Goal: Transaction & Acquisition: Purchase product/service

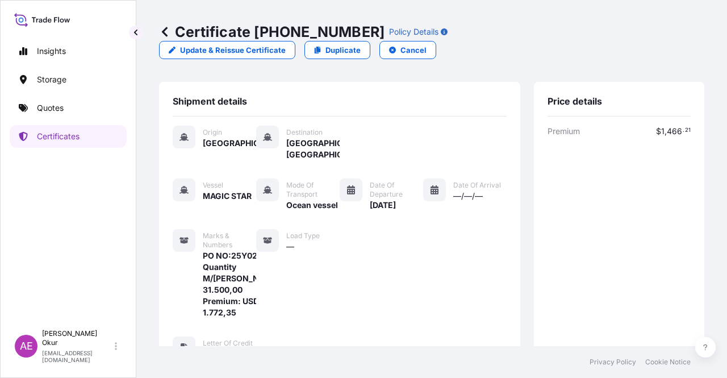
scroll to position [394, 0]
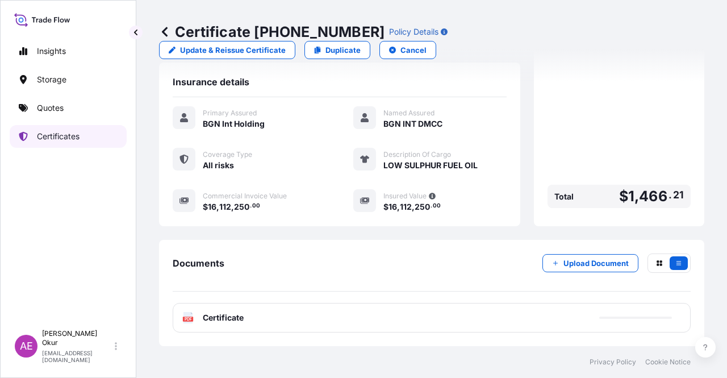
click at [90, 139] on link "Certificates" at bounding box center [68, 136] width 117 height 23
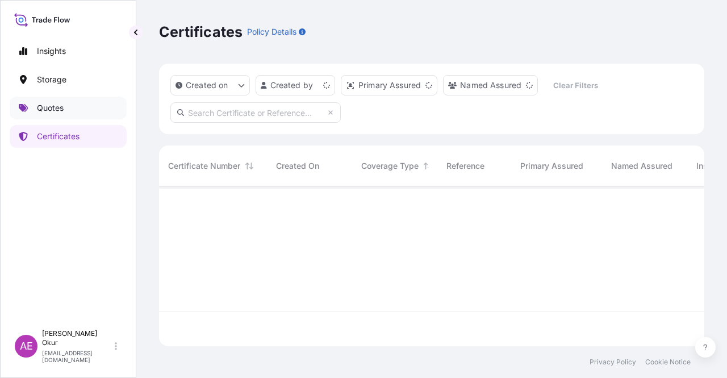
scroll to position [157, 536]
click at [80, 103] on link "Quotes" at bounding box center [68, 108] width 117 height 23
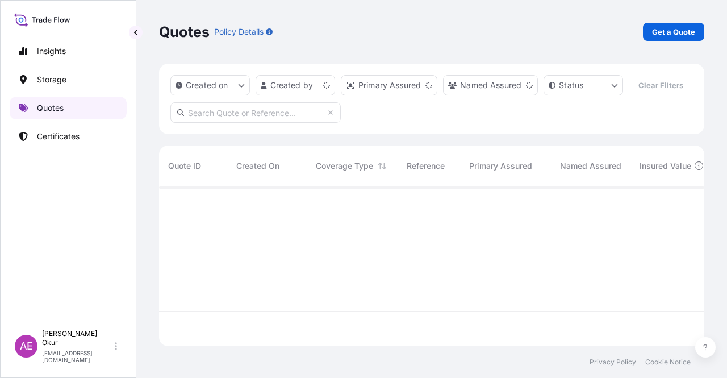
scroll to position [157, 536]
click at [666, 31] on p "Get a Quote" at bounding box center [673, 31] width 43 height 11
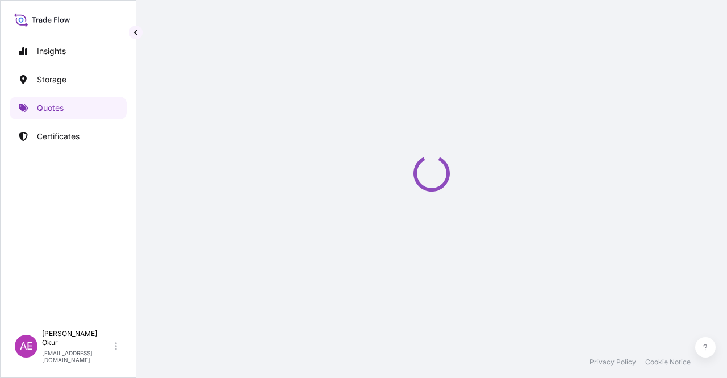
select select "Ocean Vessel"
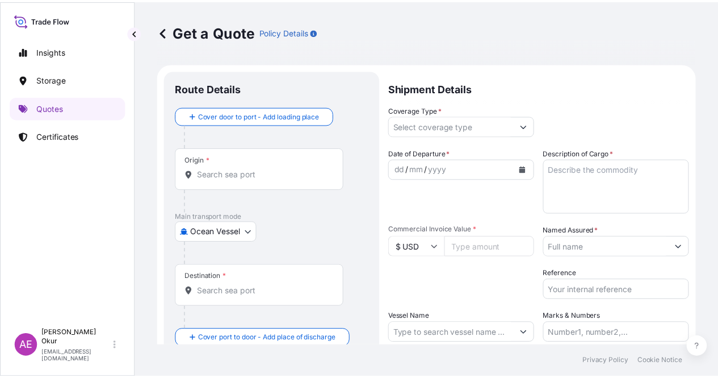
scroll to position [18, 0]
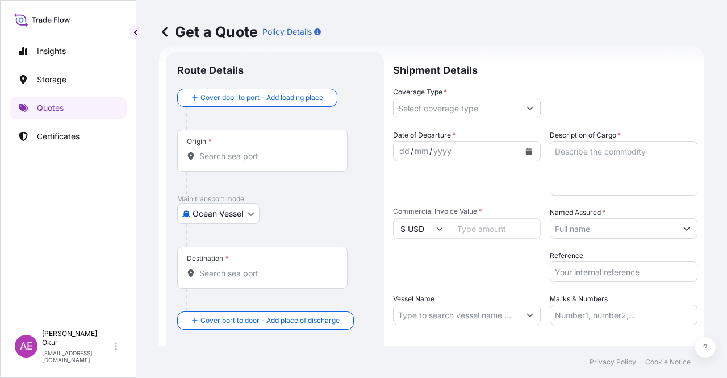
click at [277, 152] on input "Origin *" at bounding box center [266, 155] width 134 height 11
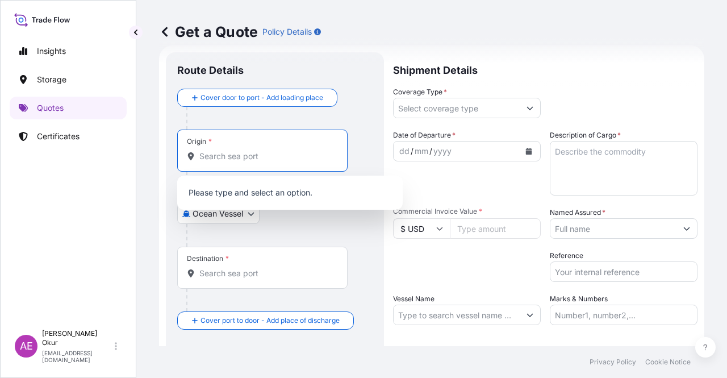
paste input "[GEOGRAPHIC_DATA]"
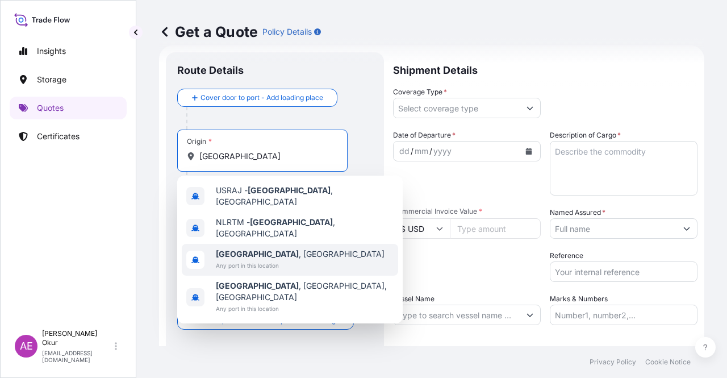
click at [309, 252] on div "[GEOGRAPHIC_DATA] , [GEOGRAPHIC_DATA] Any port in this location" at bounding box center [290, 260] width 216 height 32
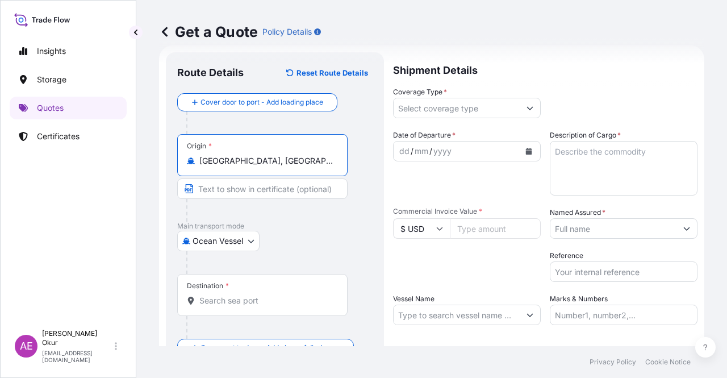
type input "[GEOGRAPHIC_DATA], [GEOGRAPHIC_DATA]"
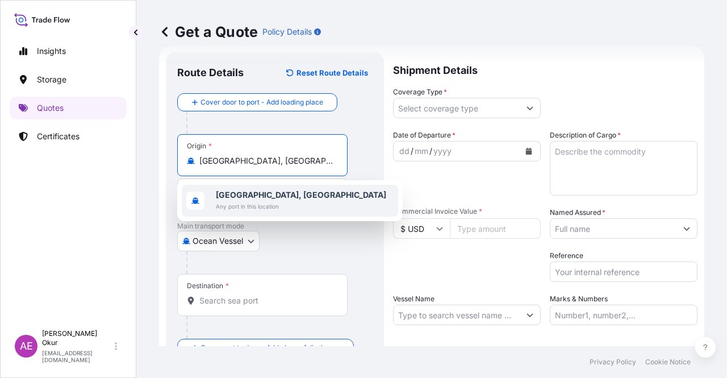
click at [254, 208] on span "Any port in this location" at bounding box center [301, 205] width 170 height 11
click at [236, 199] on div at bounding box center [266, 210] width 161 height 23
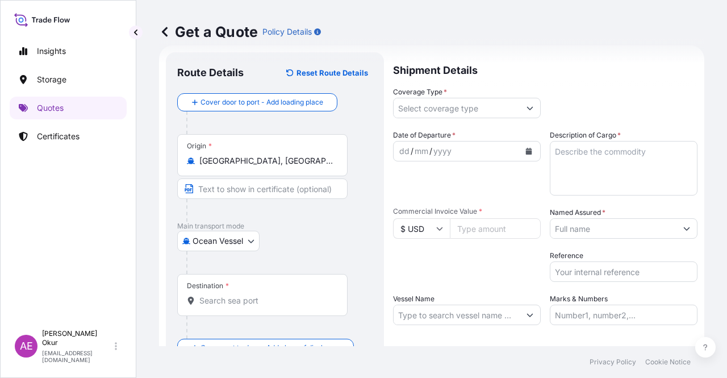
click at [252, 191] on input "Text to appear on certificate" at bounding box center [262, 188] width 170 height 20
paste input "[GEOGRAPHIC_DATA]"
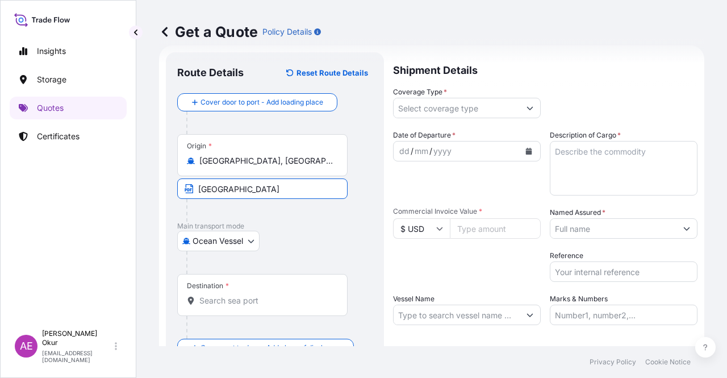
type input "[GEOGRAPHIC_DATA] / [GEOGRAPHIC_DATA]"
click at [252, 310] on div "Destination *" at bounding box center [262, 295] width 170 height 42
click at [252, 306] on input "Destination *" at bounding box center [266, 300] width 134 height 11
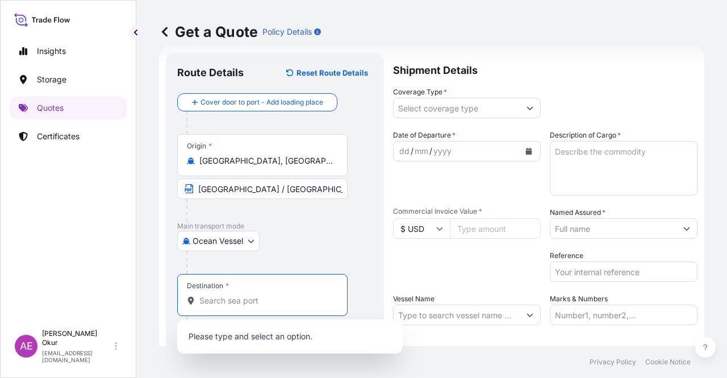
paste input "JEDDAH"
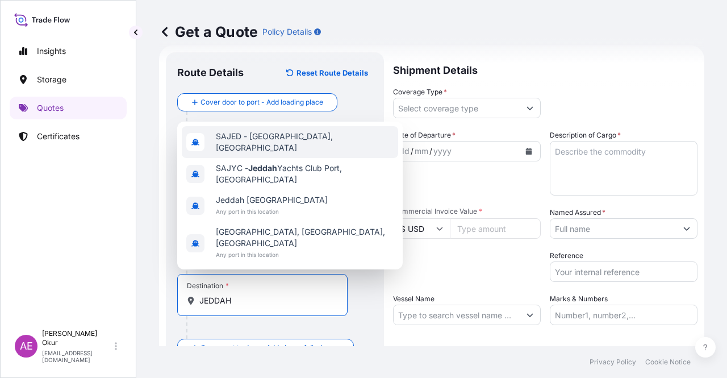
click at [303, 152] on span "SAJED - [GEOGRAPHIC_DATA], [GEOGRAPHIC_DATA]" at bounding box center [305, 142] width 178 height 23
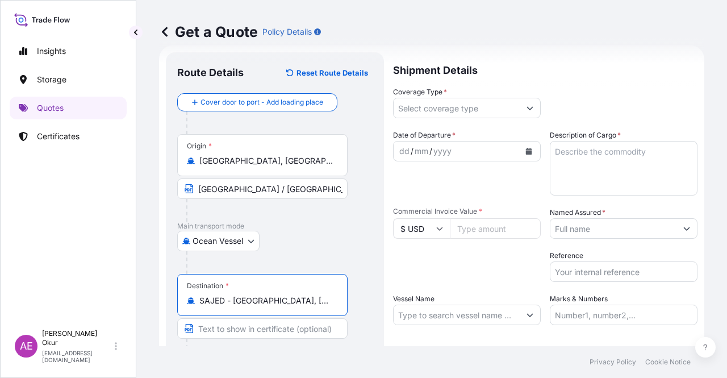
type input "SAJED - [GEOGRAPHIC_DATA], [GEOGRAPHIC_DATA]"
click at [220, 344] on div at bounding box center [266, 349] width 161 height 23
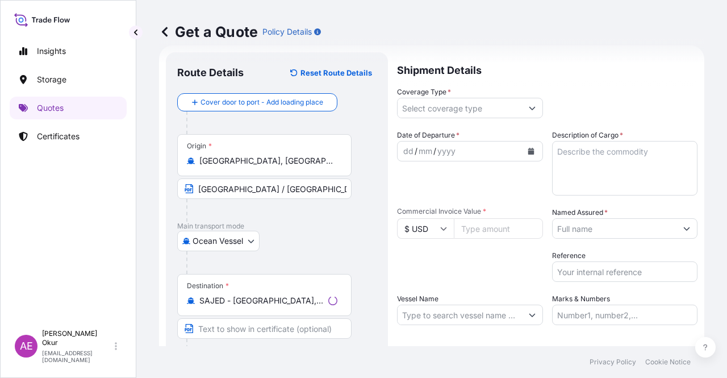
click at [225, 330] on input "Text to appear on certificate" at bounding box center [264, 328] width 174 height 20
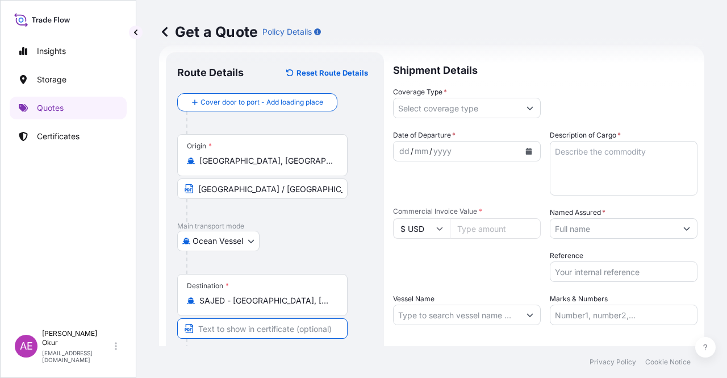
paste input "JEDDAH"
type input "JEDDAH /[GEOGRAPHIC_DATA]"
click at [461, 101] on input "Coverage Type *" at bounding box center [457, 108] width 126 height 20
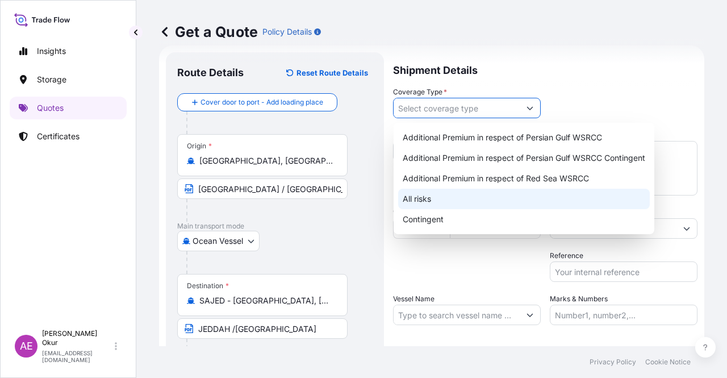
click at [441, 195] on div "All risks" at bounding box center [524, 199] width 252 height 20
type input "All risks"
click at [446, 198] on div "All risks" at bounding box center [524, 199] width 252 height 20
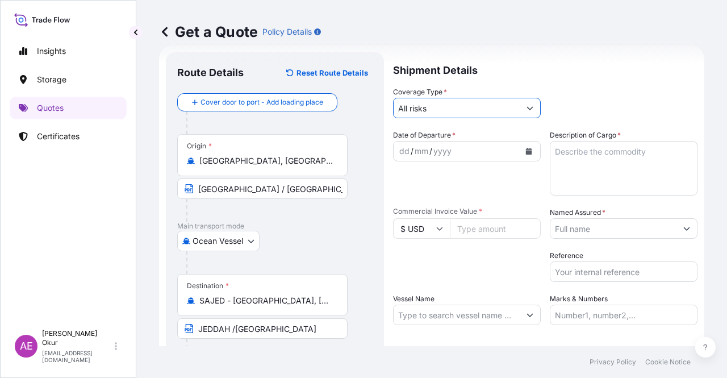
click at [399, 150] on div "dd" at bounding box center [404, 151] width 12 height 14
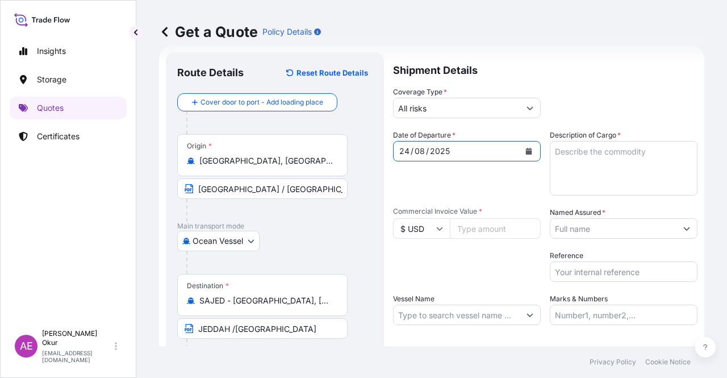
click at [593, 154] on textarea "Description of Cargo *" at bounding box center [624, 168] width 148 height 55
paste textarea "DI-ISODECYL PHTHALATE (DIDP) 0,12 TCA"
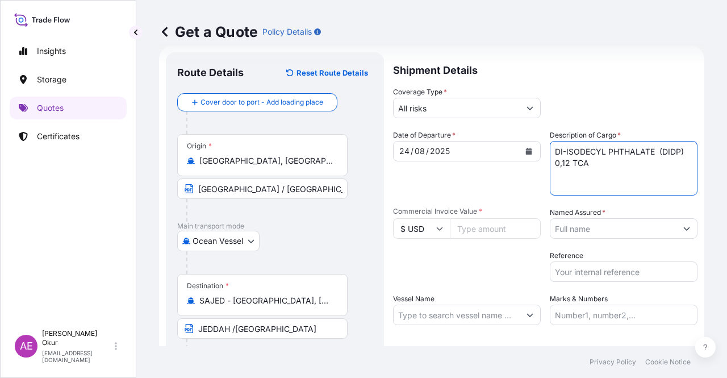
type textarea "DI-ISODECYL PHTHALATE (DIDP) 0,12 TCA"
click at [474, 214] on span "Commercial Invoice Value *" at bounding box center [467, 211] width 148 height 9
click at [474, 218] on input "Commercial Invoice Value *" at bounding box center [495, 228] width 91 height 20
click at [475, 219] on input "Commercial Invoice Value *" at bounding box center [495, 228] width 91 height 20
paste input "33576.84"
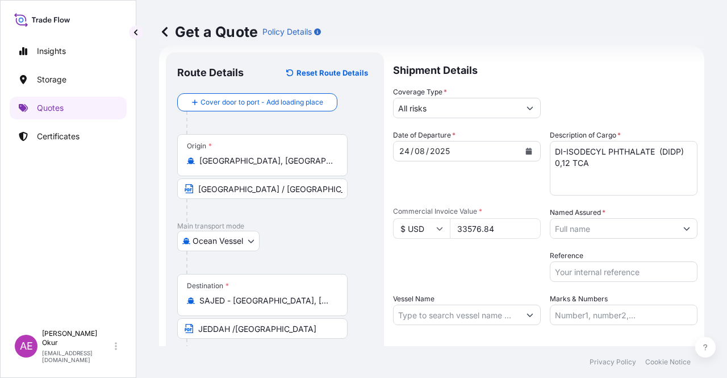
type input "33576.84"
click at [596, 231] on input "Named Assured *" at bounding box center [613, 228] width 126 height 20
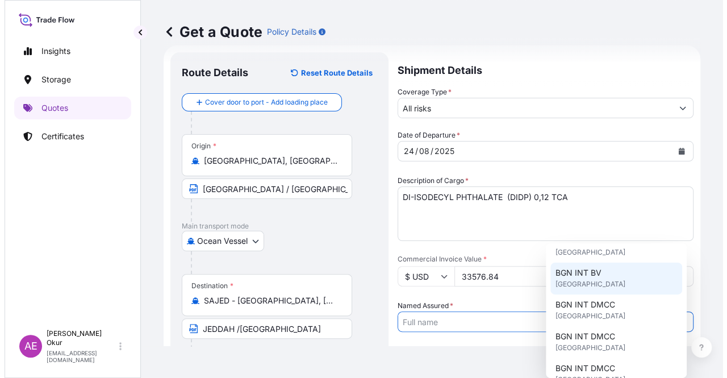
scroll to position [114, 0]
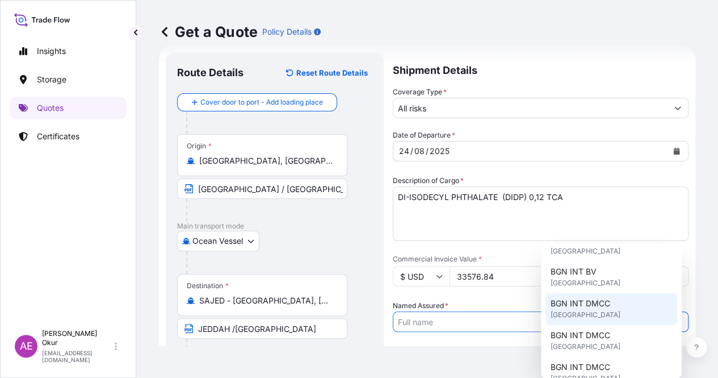
click at [597, 319] on span "[GEOGRAPHIC_DATA]" at bounding box center [585, 314] width 70 height 11
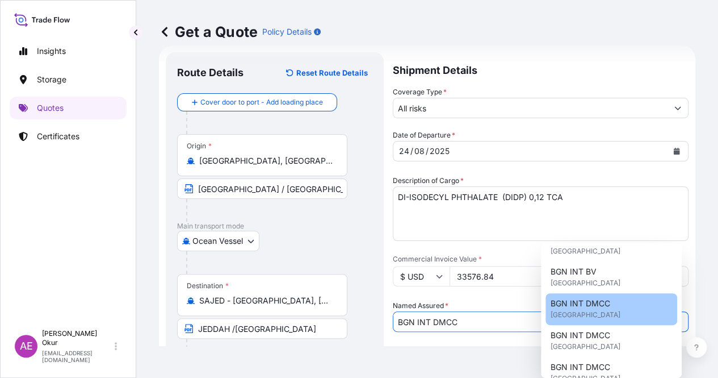
type input "BGN INT DMCC"
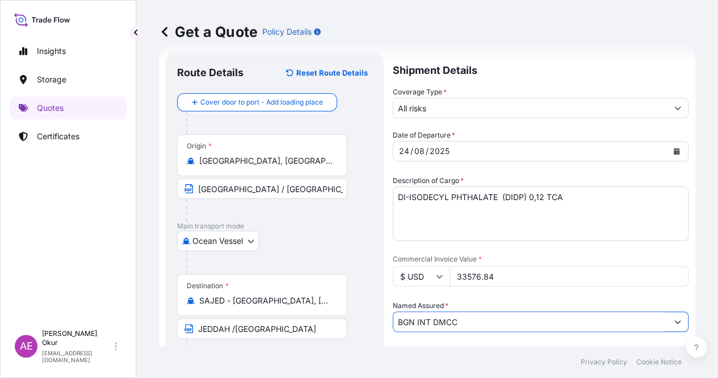
click at [687, 232] on div "Get a Quote Policy Details Route Details Reset Route Details Cover door to port…" at bounding box center [427, 173] width 582 height 346
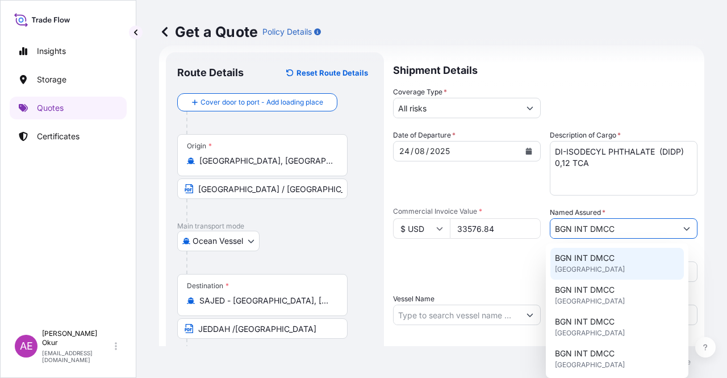
drag, startPoint x: 614, startPoint y: 225, endPoint x: 373, endPoint y: 227, distance: 241.9
click at [373, 227] on form "Route Details Reset Route Details Cover door to port - Add loading place Place …" at bounding box center [431, 230] width 545 height 371
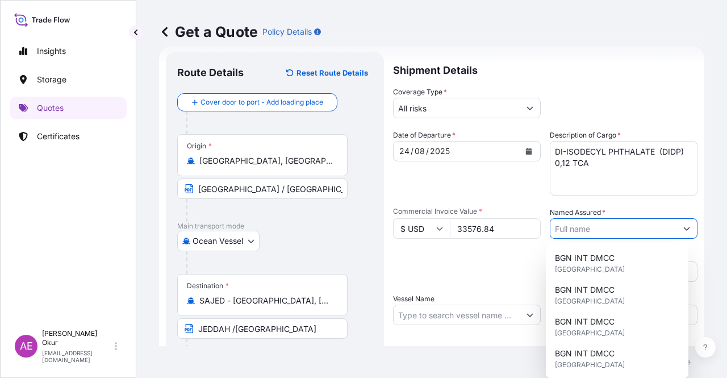
click at [380, 292] on div "Route Details Reset Route Details Cover door to port - Add loading place Place …" at bounding box center [275, 230] width 218 height 357
click at [658, 227] on input "Named Assured *" at bounding box center [613, 228] width 126 height 20
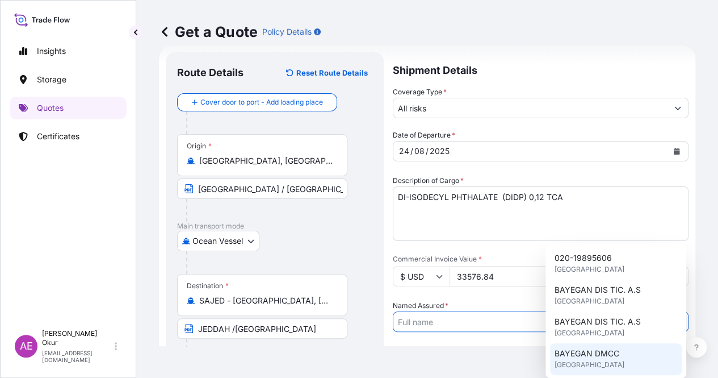
click at [599, 356] on span "BAYEGAN DMCC" at bounding box center [587, 353] width 65 height 11
type input "BAYEGAN DMCC"
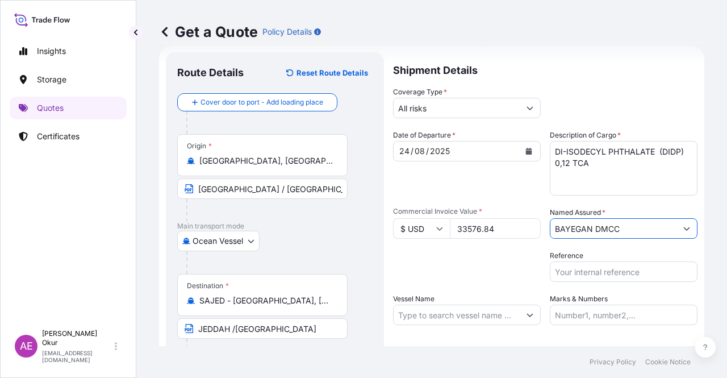
scroll to position [88, 0]
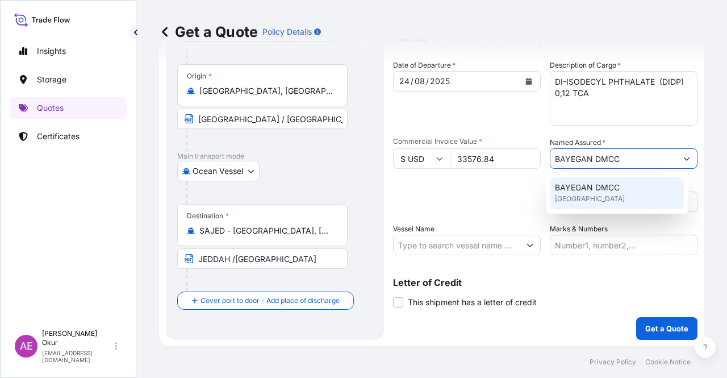
click at [468, 246] on input "Vessel Name" at bounding box center [457, 245] width 126 height 20
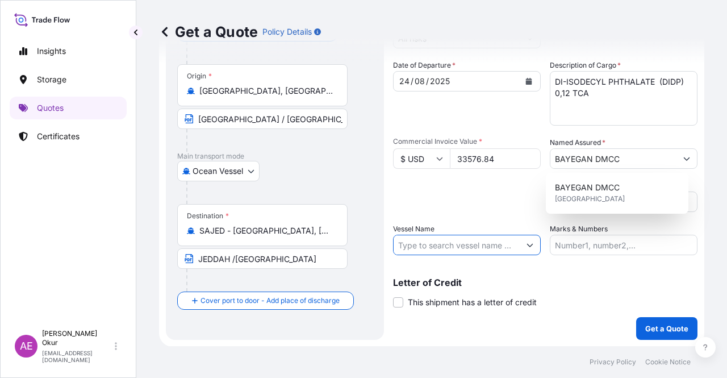
paste input "MAERSK SAN CLEMENTE"
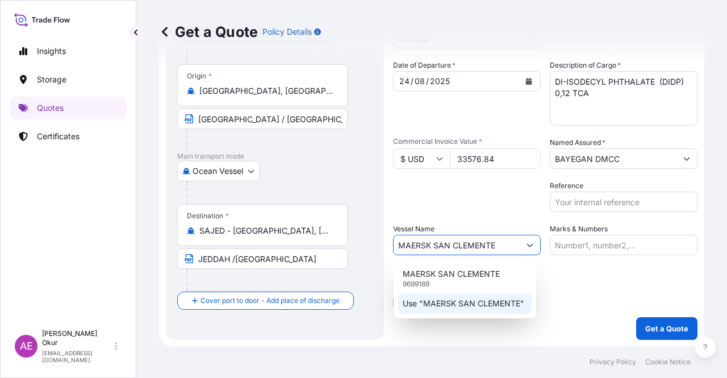
click at [478, 299] on p "Use "MAERSK SAN CLEMENTE"" at bounding box center [464, 303] width 122 height 11
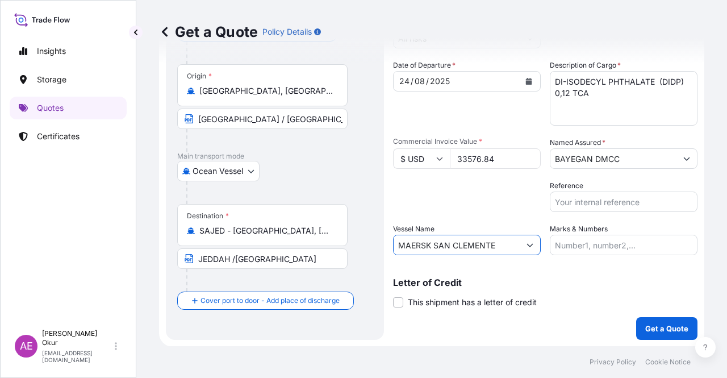
type input "MAERSK SAN CLEMENTE"
click at [605, 244] on input "Marks & Numbers" at bounding box center [624, 245] width 148 height 20
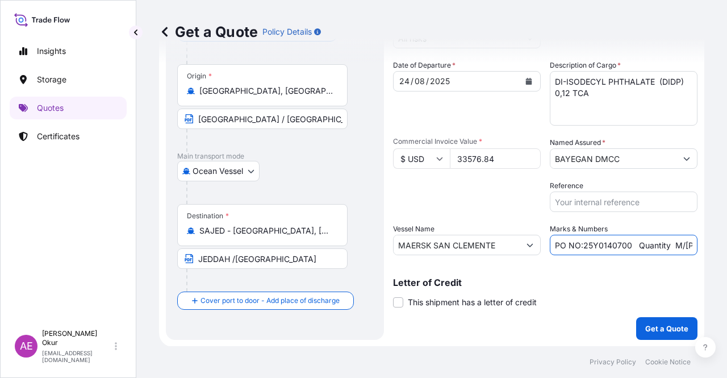
drag, startPoint x: 578, startPoint y: 245, endPoint x: 622, endPoint y: 245, distance: 44.3
click at [622, 245] on input "PO NO:25Y0140700 Quantity M/[PERSON_NAME]: 6.692,866 Premium: USD 380,62" at bounding box center [624, 245] width 148 height 20
paste input "9780"
click at [631, 243] on input "PO NO:25Y01978000 Quantity M/[PERSON_NAME]: 6.692,866 Premium: USD 380,62" at bounding box center [624, 245] width 148 height 20
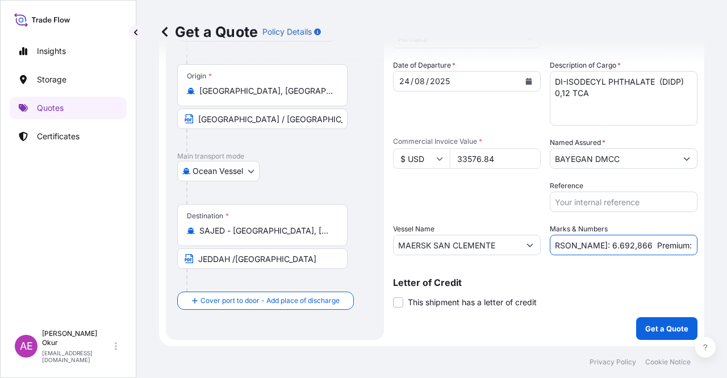
drag, startPoint x: 668, startPoint y: 246, endPoint x: 701, endPoint y: 245, distance: 33.5
click at [701, 245] on div "Get a Quote Policy Details Route Details Reset Route Details Cover door to port…" at bounding box center [431, 173] width 591 height 346
click at [646, 246] on input "PO NO:25Y0197800 Quantity M/[PERSON_NAME]: 6.692,866 Premium: USD 380,62" at bounding box center [624, 245] width 148 height 20
drag, startPoint x: 558, startPoint y: 245, endPoint x: 596, endPoint y: 247, distance: 37.5
click at [596, 247] on input "PO NO:25Y0197800 Quantity M/[PERSON_NAME]: 6.692,866 Premium: USD 380,62" at bounding box center [624, 245] width 148 height 20
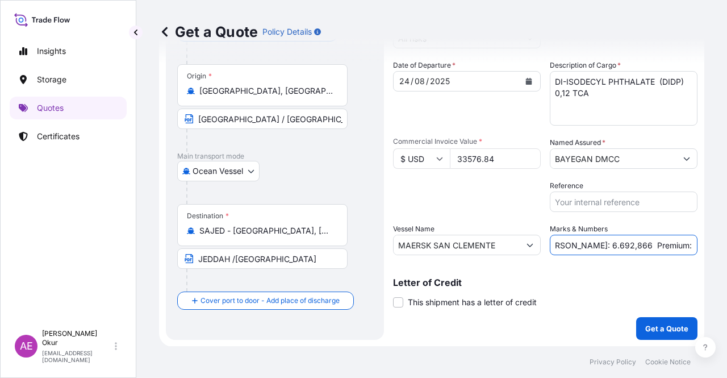
paste input "21,960"
drag, startPoint x: 655, startPoint y: 235, endPoint x: 722, endPoint y: 238, distance: 67.1
click at [726, 233] on div "Get a Quote Policy Details Route Details Reset Route Details Cover door to port…" at bounding box center [431, 173] width 591 height 346
click at [643, 235] on input "PO NO:25Y0197800 Quantity M/[PERSON_NAME]: 21,960 Premium: USD 380,62" at bounding box center [624, 245] width 148 height 20
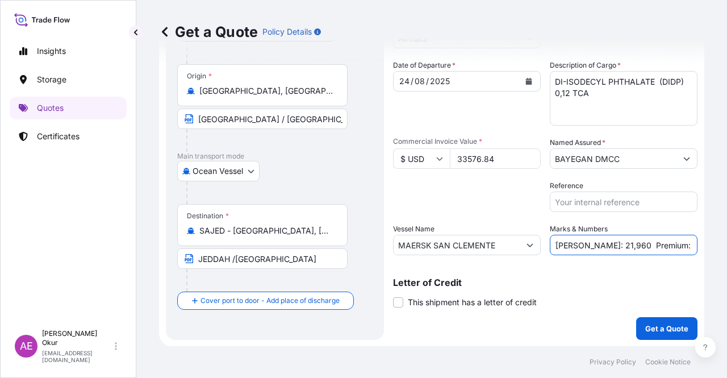
drag, startPoint x: 656, startPoint y: 242, endPoint x: 701, endPoint y: 244, distance: 44.3
click at [701, 244] on div "Get a Quote Policy Details Route Details Reset Route Details Cover door to port…" at bounding box center [431, 173] width 591 height 346
paste input ",69"
type input "PO NO:25Y0197800 Quantity M/[PERSON_NAME]: 21,960 Premium: USD 3,69"
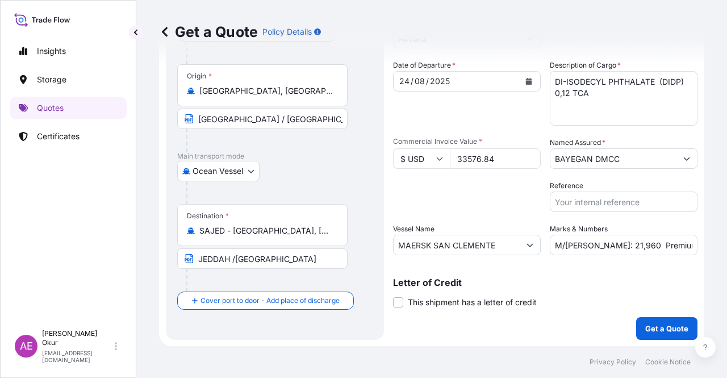
scroll to position [0, 0]
click at [635, 316] on div "Shipment Details Coverage Type * All risks Date of Departure * [DATE] Cargo Cat…" at bounding box center [545, 160] width 304 height 357
click at [645, 330] on p "Get a Quote" at bounding box center [666, 328] width 43 height 11
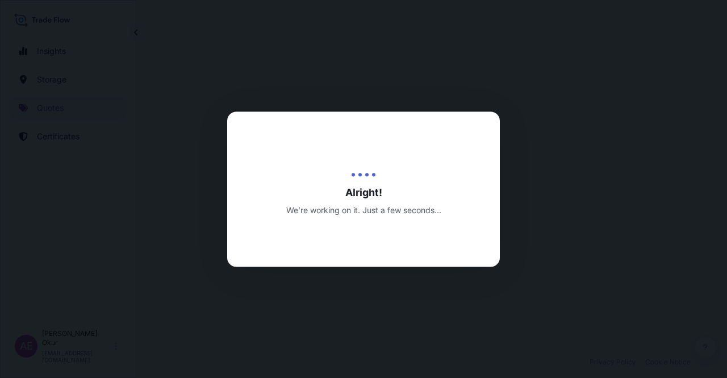
select select "Ocean Vessel"
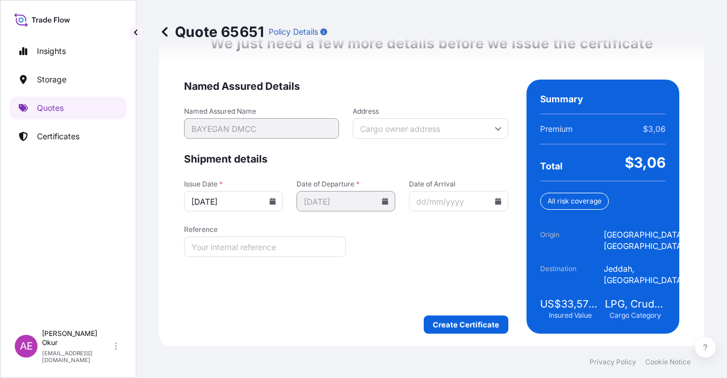
scroll to position [1474, 0]
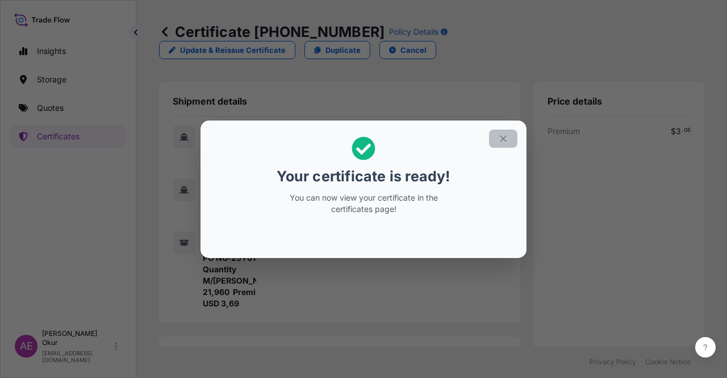
click at [505, 138] on icon "button" at bounding box center [503, 138] width 10 height 10
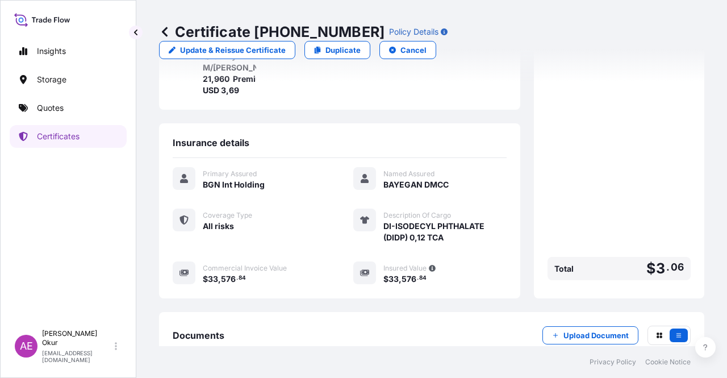
scroll to position [287, 0]
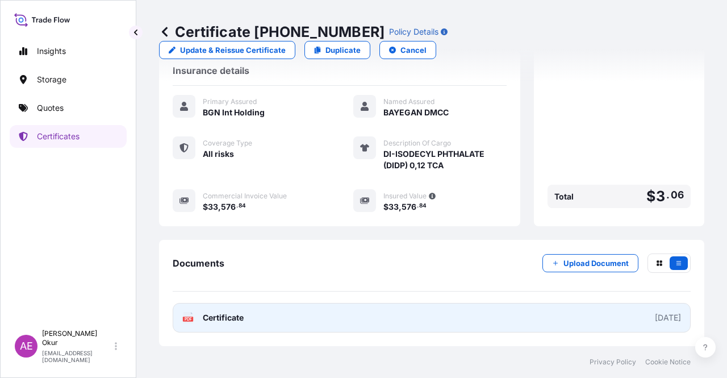
click at [235, 315] on span "Certificate" at bounding box center [223, 317] width 41 height 11
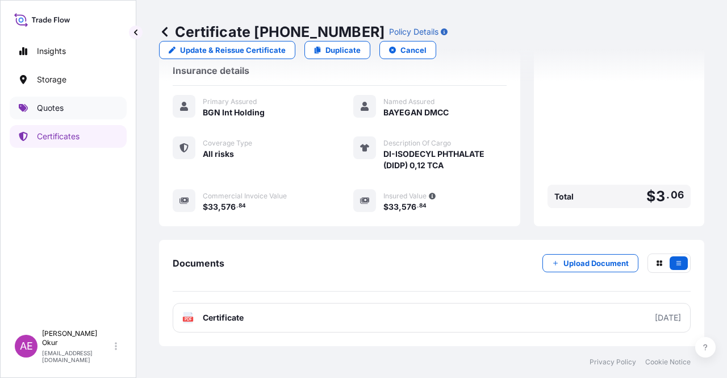
click at [49, 110] on p "Quotes" at bounding box center [50, 107] width 27 height 11
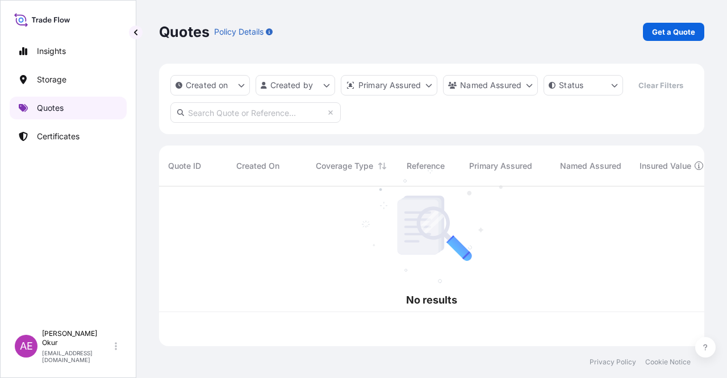
scroll to position [157, 536]
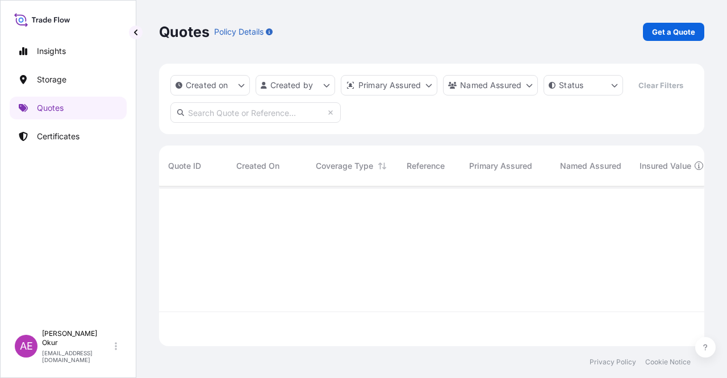
click at [662, 37] on link "Get a Quote" at bounding box center [673, 32] width 61 height 18
select select "Ocean Vessel"
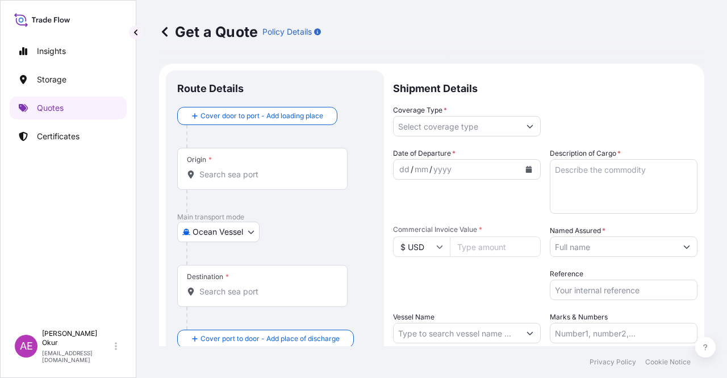
click at [260, 173] on input "Origin *" at bounding box center [266, 174] width 134 height 11
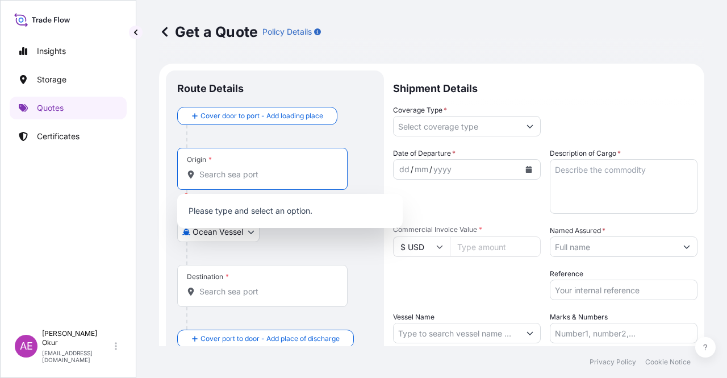
click at [250, 155] on div "Origin *" at bounding box center [262, 169] width 170 height 42
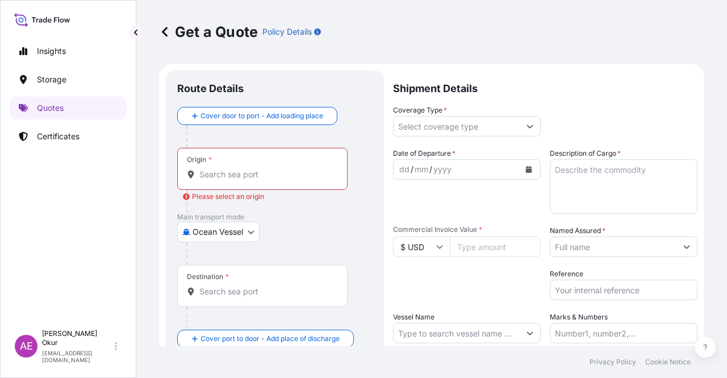
click at [254, 173] on input "Origin * Please select an origin" at bounding box center [266, 174] width 134 height 11
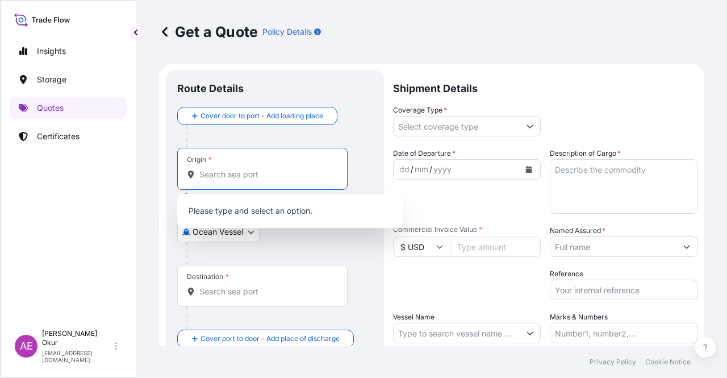
paste input "JUBAIL"
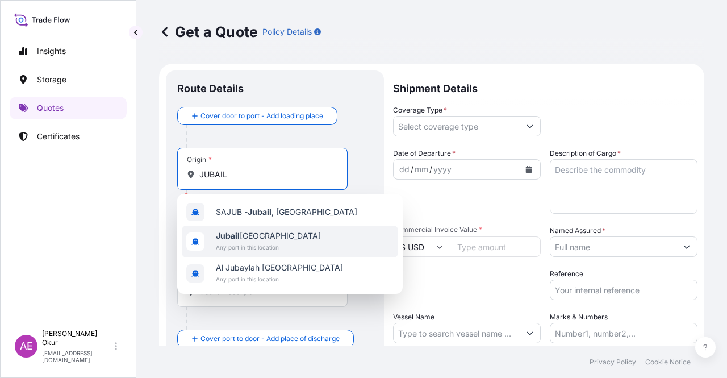
click at [273, 241] on span "Any port in this location" at bounding box center [268, 246] width 105 height 11
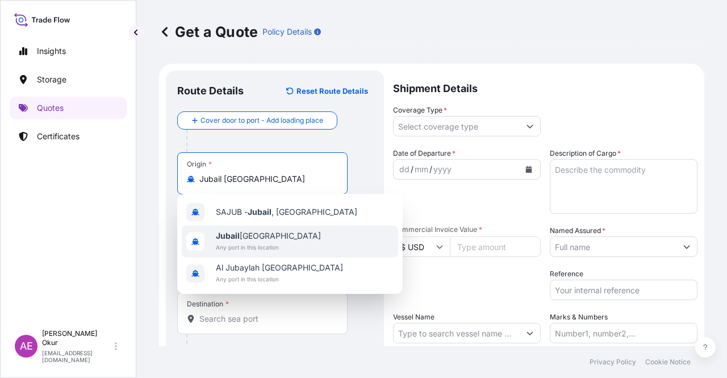
type input "Jubail [GEOGRAPHIC_DATA]"
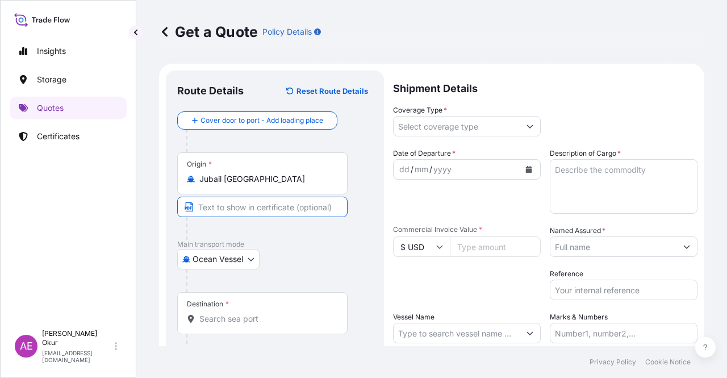
click at [234, 197] on input "Text to appear on certificate" at bounding box center [262, 206] width 170 height 20
paste input "JUBAIL"
type input "JUBAIL / [GEOGRAPHIC_DATA]"
click at [245, 300] on div "Destination *" at bounding box center [262, 313] width 170 height 42
click at [245, 313] on input "Destination *" at bounding box center [266, 318] width 134 height 11
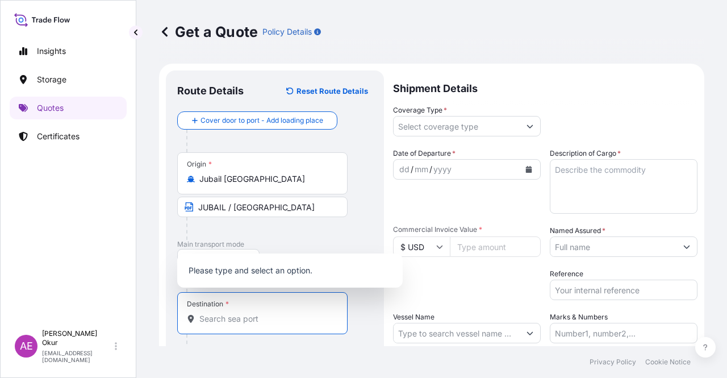
paste input "MERSIN"
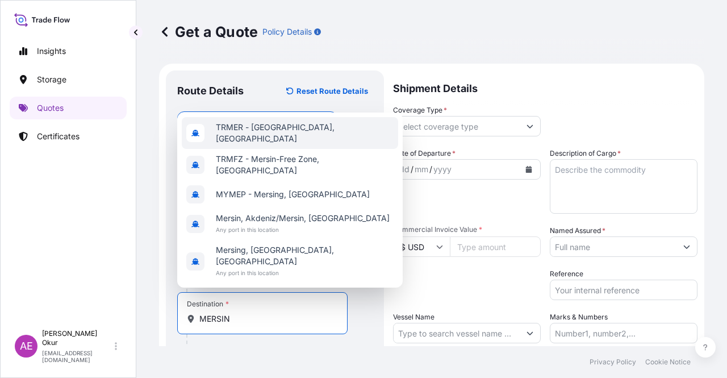
click at [275, 144] on span "TRMER - [GEOGRAPHIC_DATA], [GEOGRAPHIC_DATA]" at bounding box center [305, 133] width 178 height 23
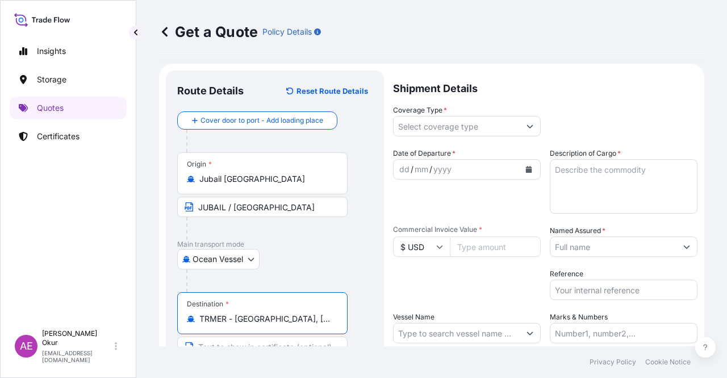
type input "TRMER - [GEOGRAPHIC_DATA], [GEOGRAPHIC_DATA]"
click at [263, 334] on div "Destination * TRMER - [GEOGRAPHIC_DATA], [GEOGRAPHIC_DATA]" at bounding box center [274, 335] width 195 height 87
click at [266, 338] on input "Text to appear on certificate" at bounding box center [264, 346] width 174 height 20
paste input "MERSIN"
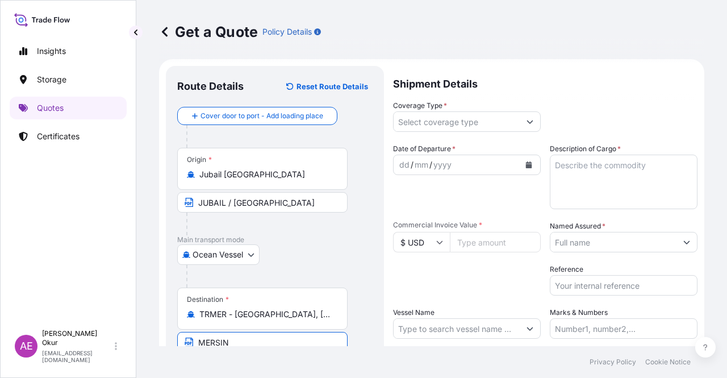
type input "MERSIN / [GEOGRAPHIC_DATA]"
click at [451, 105] on div "Coverage Type *" at bounding box center [467, 116] width 148 height 32
click at [447, 122] on input "Coverage Type *" at bounding box center [457, 121] width 126 height 20
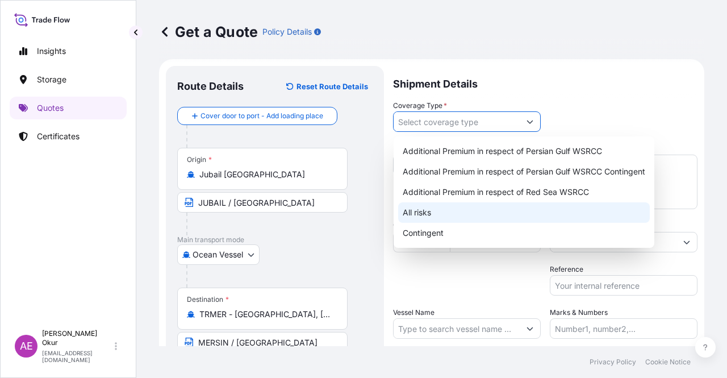
click at [446, 206] on div "All risks" at bounding box center [524, 212] width 252 height 20
type input "All risks"
click at [440, 207] on div "All risks" at bounding box center [524, 212] width 252 height 20
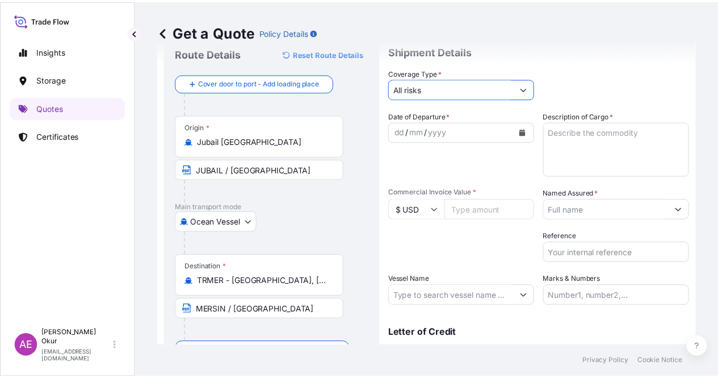
scroll to position [0, 0]
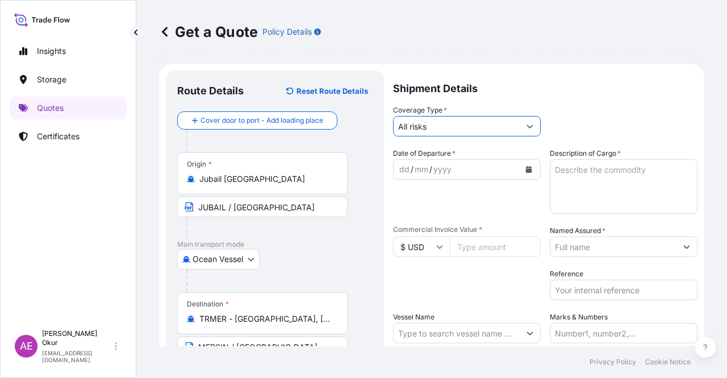
click at [475, 252] on input "Commercial Invoice Value *" at bounding box center [495, 246] width 91 height 20
paste input "106722"
type input "106722"
click at [627, 190] on textarea "Description of Cargo *" at bounding box center [624, 186] width 148 height 55
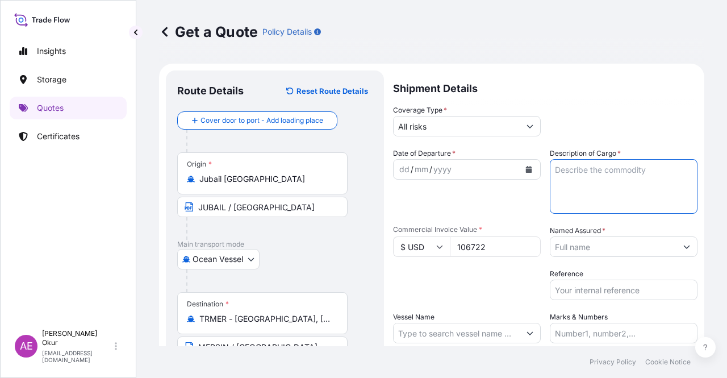
paste textarea "NPP"
type textarea "NPP"
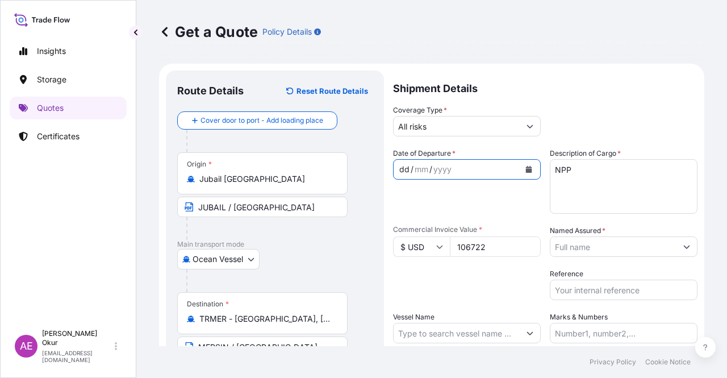
click at [401, 165] on div "dd" at bounding box center [404, 169] width 12 height 14
click at [662, 256] on div at bounding box center [624, 246] width 148 height 20
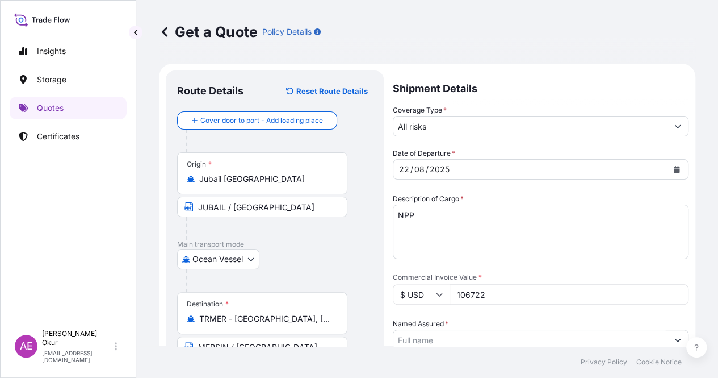
click at [679, 329] on div at bounding box center [541, 339] width 296 height 20
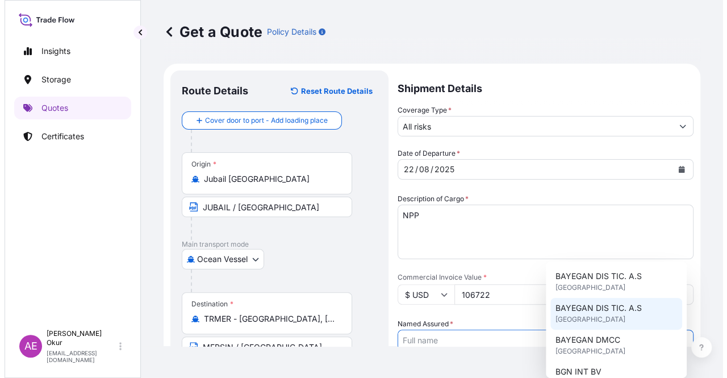
scroll to position [57, 0]
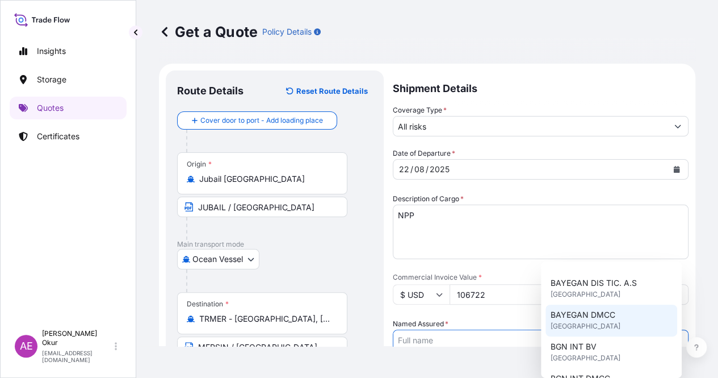
click at [604, 320] on span "BAYEGAN DMCC" at bounding box center [582, 314] width 65 height 11
type input "BAYEGAN DMCC"
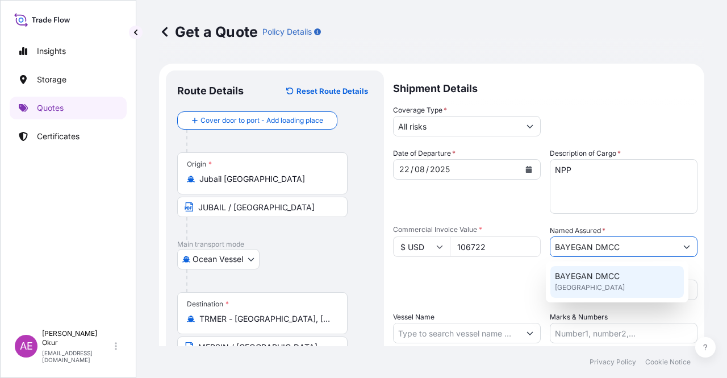
click at [612, 273] on span "BAYEGAN DMCC" at bounding box center [587, 275] width 65 height 11
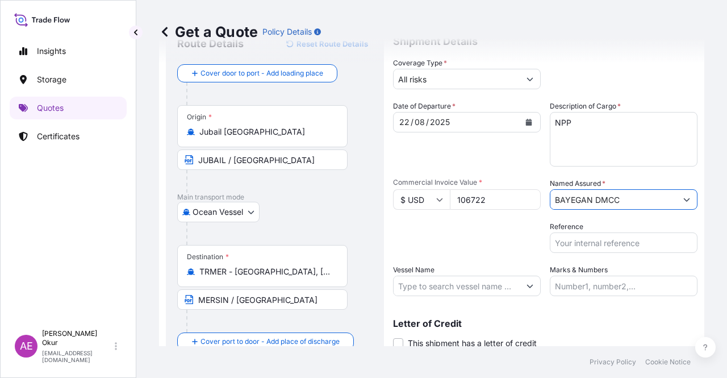
scroll to position [88, 0]
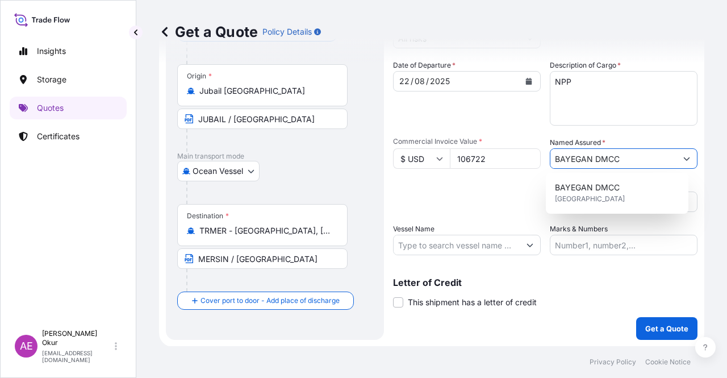
click at [449, 242] on input "Vessel Name" at bounding box center [457, 245] width 126 height 20
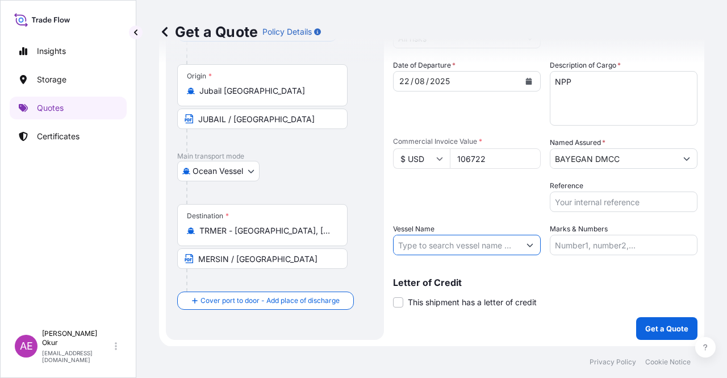
paste input "CMA CGM MANAUS/OUW2UE1MA"
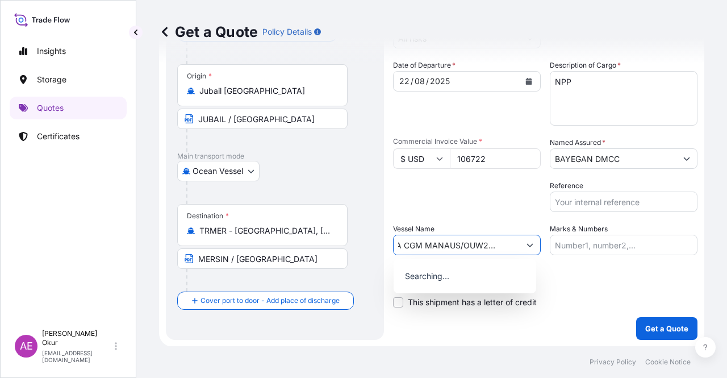
type input "CMA CGM MANAUS/OUW2UE1MA"
click at [590, 241] on input "Marks & Numbers" at bounding box center [624, 245] width 148 height 20
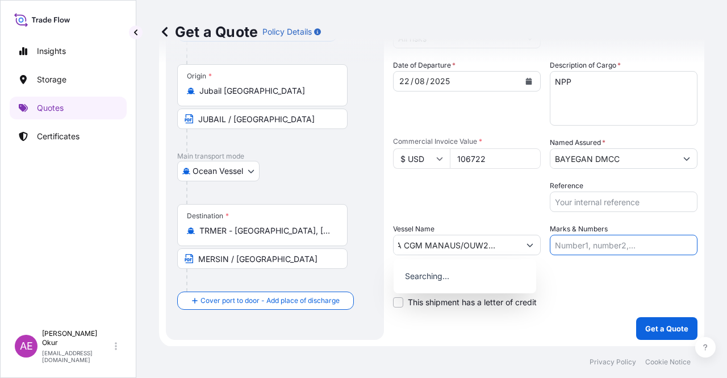
scroll to position [0, 0]
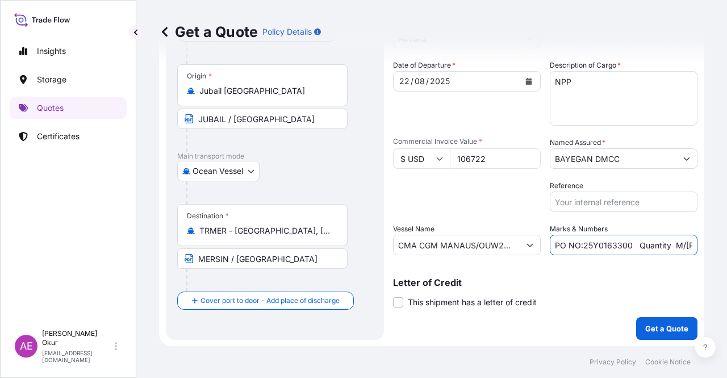
drag, startPoint x: 579, startPoint y: 245, endPoint x: 625, endPoint y: 246, distance: 46.0
click at [625, 246] on input "PO NO:25Y0163300 Quantity M/[PERSON_NAME]: 3.259,00 Premium: USD 105,35" at bounding box center [624, 245] width 148 height 20
paste input "2058"
drag, startPoint x: 671, startPoint y: 249, endPoint x: 693, endPoint y: 249, distance: 22.2
click at [693, 249] on form "Route Details Reset Route Details Cover door to port - Add loading place Place …" at bounding box center [431, 161] width 545 height 371
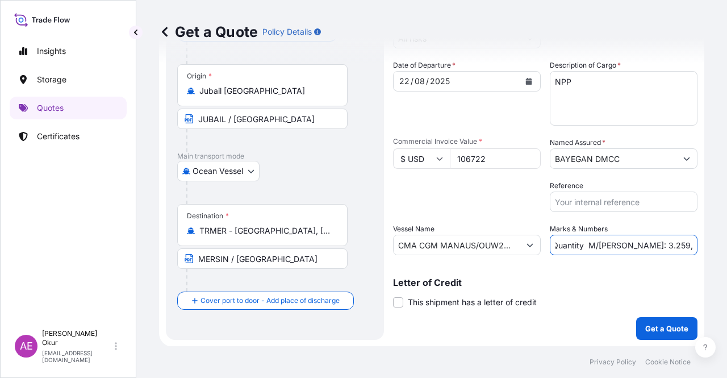
scroll to position [0, 123]
click at [638, 250] on input "PO NO:25Y0205800 Quantity M/[PERSON_NAME]: 3.259,00 Premium: USD 105,35" at bounding box center [624, 245] width 148 height 20
drag, startPoint x: 579, startPoint y: 245, endPoint x: 613, endPoint y: 244, distance: 33.5
click at [613, 244] on input "PO NO:25Y0205800 Quantity M/[PERSON_NAME]: 3.259,00 Premium: USD 105,35" at bounding box center [624, 245] width 148 height 20
paste input "99,0"
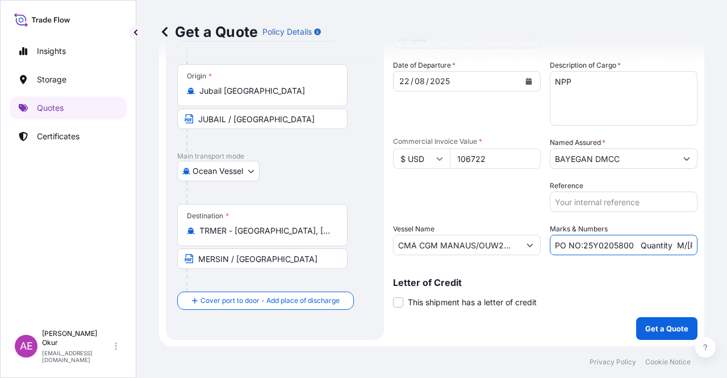
scroll to position [0, 129]
drag, startPoint x: 680, startPoint y: 252, endPoint x: 726, endPoint y: 249, distance: 46.7
click at [726, 249] on div "Get a Quote Policy Details Route Details Reset Route Details Cover door to port…" at bounding box center [431, 173] width 591 height 346
click at [639, 247] on input "PO NO:25Y0205800 Quantity M/[PERSON_NAME]: 99,000 Premium: USD 105,35" at bounding box center [624, 245] width 148 height 20
drag, startPoint x: 660, startPoint y: 244, endPoint x: 726, endPoint y: 244, distance: 65.9
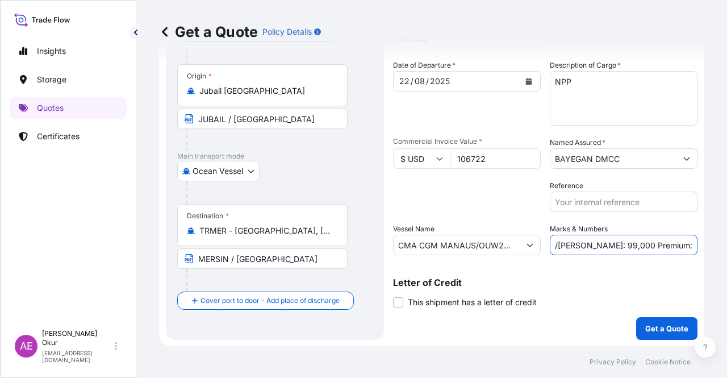
click at [726, 244] on div "Get a Quote Policy Details Route Details Reset Route Details Cover door to port…" at bounding box center [431, 173] width 591 height 346
paste input "22,41"
type input "PO NO:25Y0205800 Quantity M/[PERSON_NAME]: 99,000 Premium: USD 22,41"
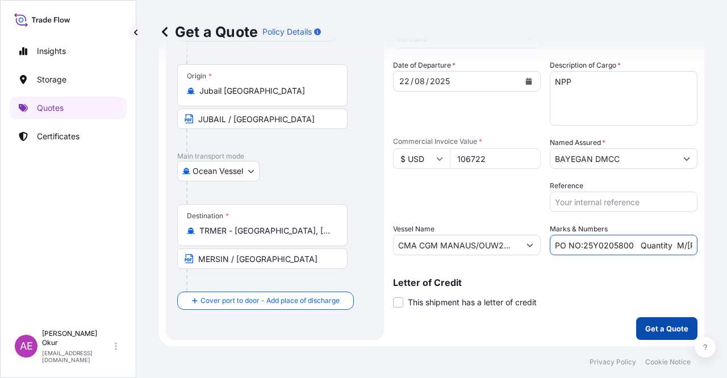
click at [653, 324] on p "Get a Quote" at bounding box center [666, 328] width 43 height 11
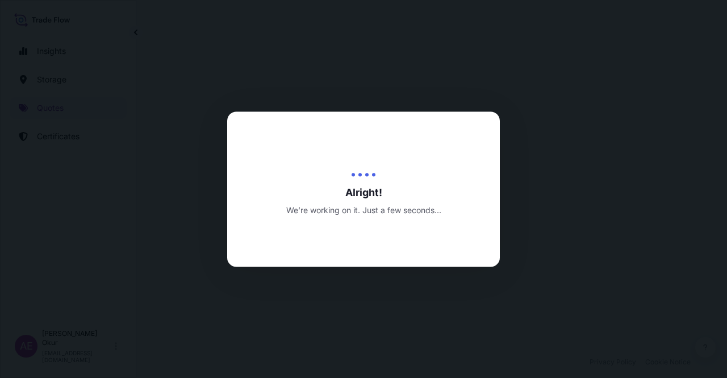
select select "Ocean Vessel"
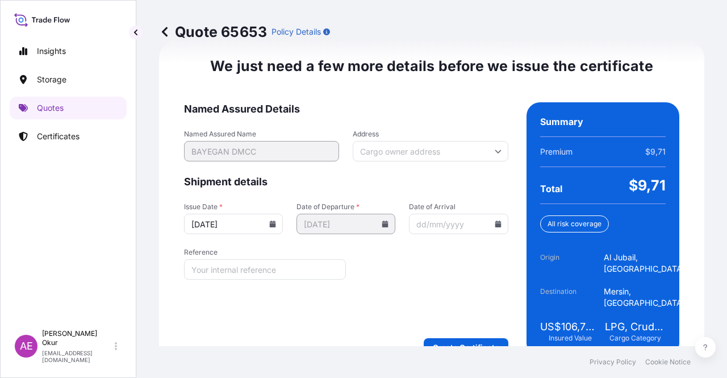
scroll to position [1451, 0]
click at [476, 309] on form "Named Assured Details Named Assured Name BAYEGAN DMCC Address Shipment details …" at bounding box center [346, 229] width 324 height 254
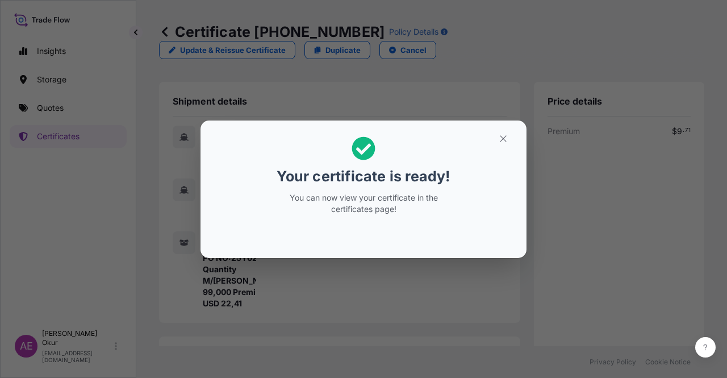
click at [499, 144] on button "button" at bounding box center [503, 138] width 28 height 18
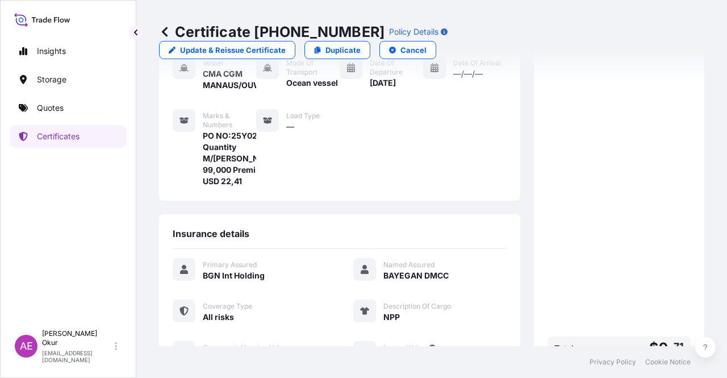
scroll to position [273, 0]
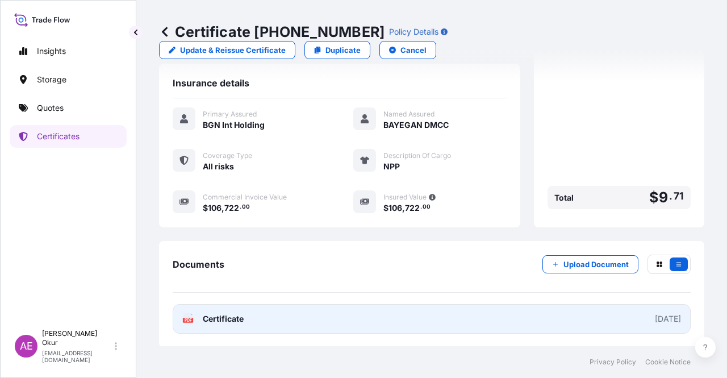
click at [226, 317] on span "Certificate" at bounding box center [223, 318] width 41 height 11
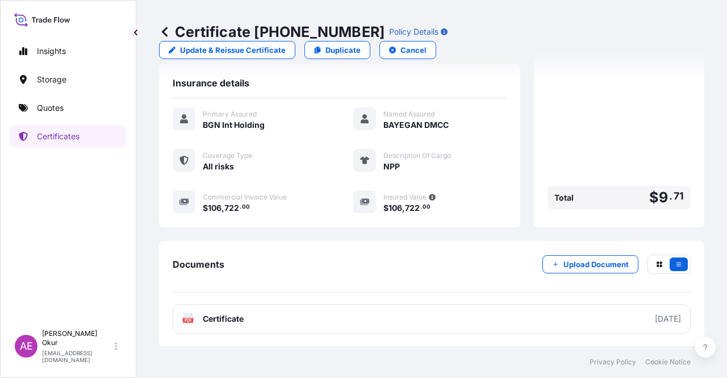
click at [64, 114] on link "Quotes" at bounding box center [68, 108] width 117 height 23
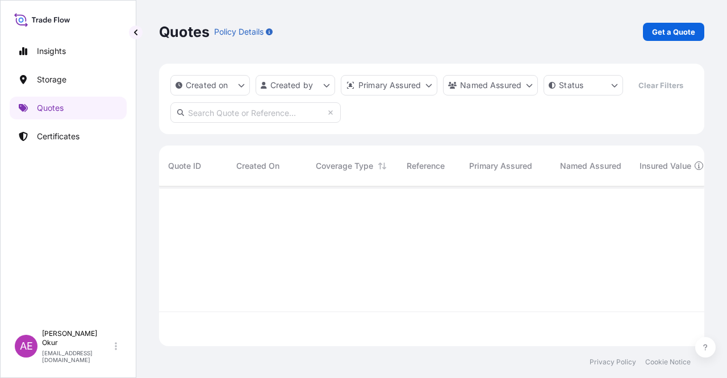
scroll to position [157, 536]
click at [669, 34] on p "Get a Quote" at bounding box center [673, 31] width 43 height 11
select select "Ocean Vessel"
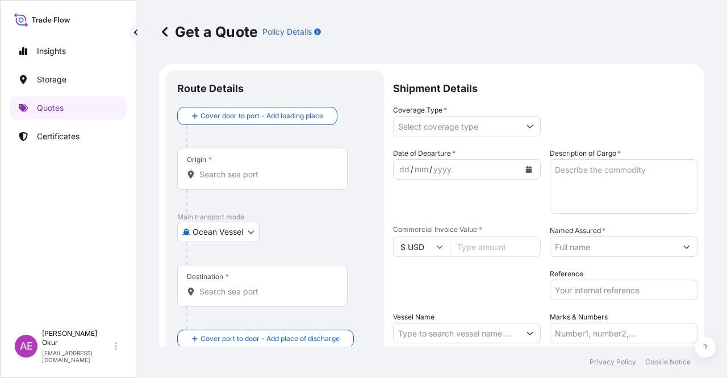
scroll to position [18, 0]
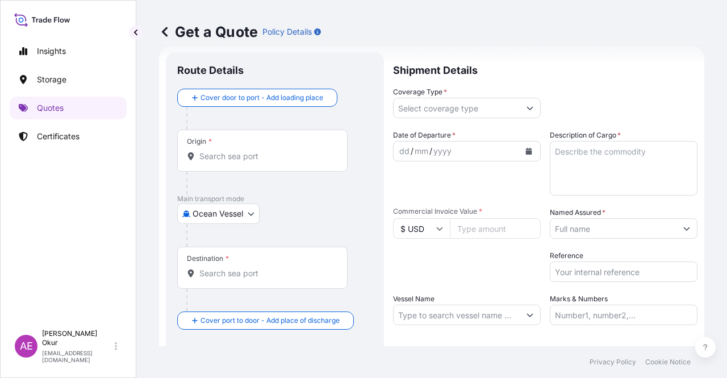
click at [254, 163] on div "Origin *" at bounding box center [262, 150] width 170 height 42
click at [254, 162] on input "Origin *" at bounding box center [266, 155] width 134 height 11
paste input "JUBAIL"
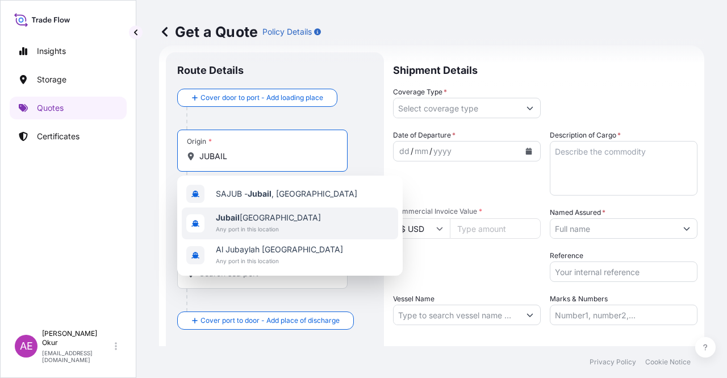
click at [271, 227] on span "Any port in this location" at bounding box center [268, 228] width 105 height 11
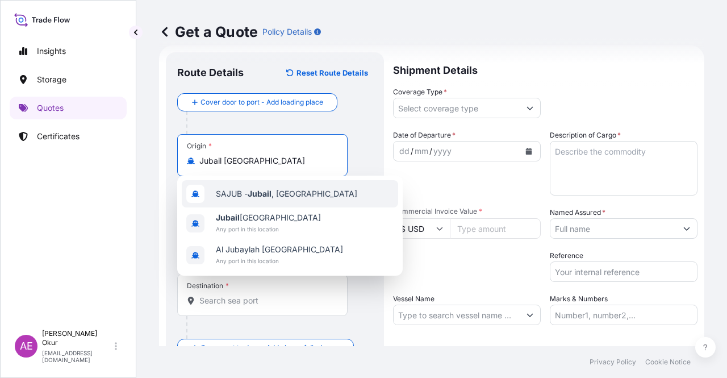
type input "Jubail [GEOGRAPHIC_DATA]"
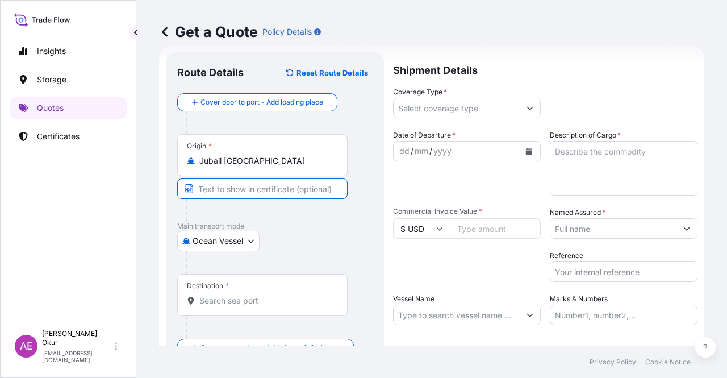
click at [223, 194] on input "Text to appear on certificate" at bounding box center [262, 188] width 170 height 20
paste input "JUBAIL"
type input "JUBAIL / [GEOGRAPHIC_DATA]"
click at [246, 307] on div "Destination *" at bounding box center [262, 295] width 170 height 42
click at [246, 306] on input "Destination *" at bounding box center [266, 300] width 134 height 11
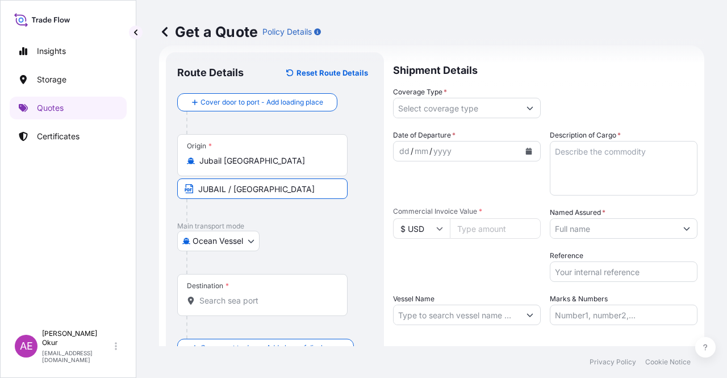
paste input "GEBZE"
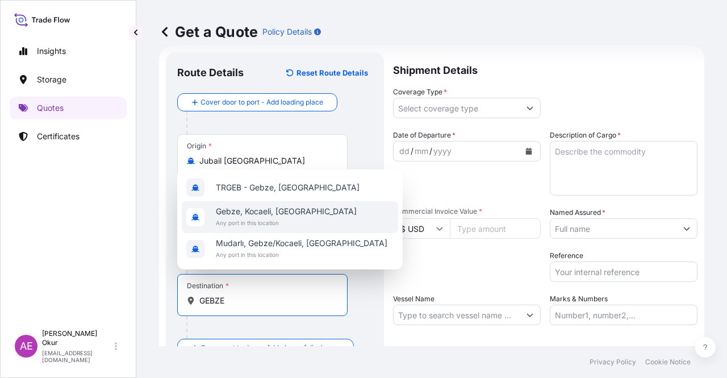
click at [276, 224] on span "Any port in this location" at bounding box center [286, 222] width 141 height 11
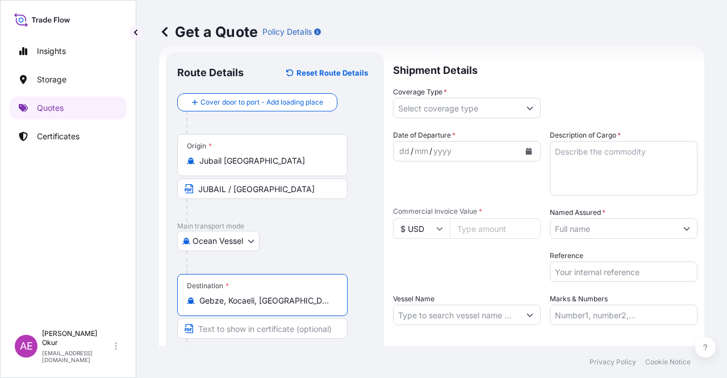
type input "Gebze, Kocaeli, [GEOGRAPHIC_DATA]"
click at [245, 333] on input "Text to appear on certificate" at bounding box center [262, 328] width 170 height 20
paste input "GEBZE"
type input "GEBZE / [GEOGRAPHIC_DATA]"
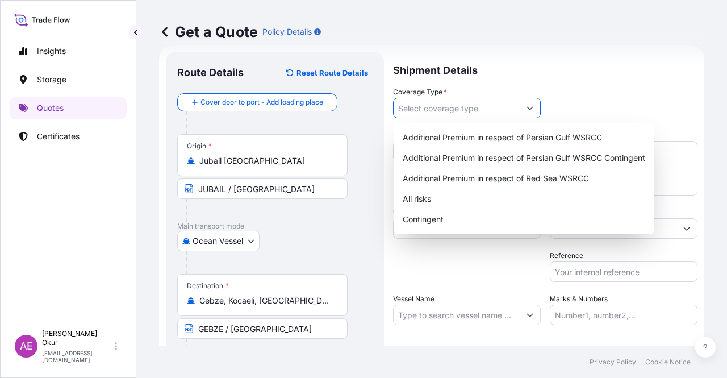
click at [487, 114] on input "Coverage Type *" at bounding box center [457, 108] width 126 height 20
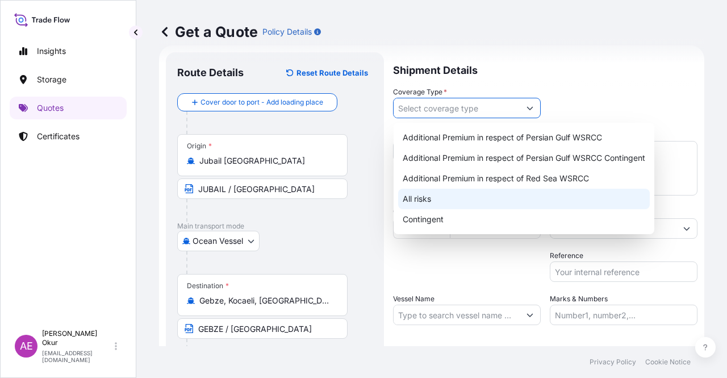
click at [422, 200] on div "All risks" at bounding box center [524, 199] width 252 height 20
type input "All risks"
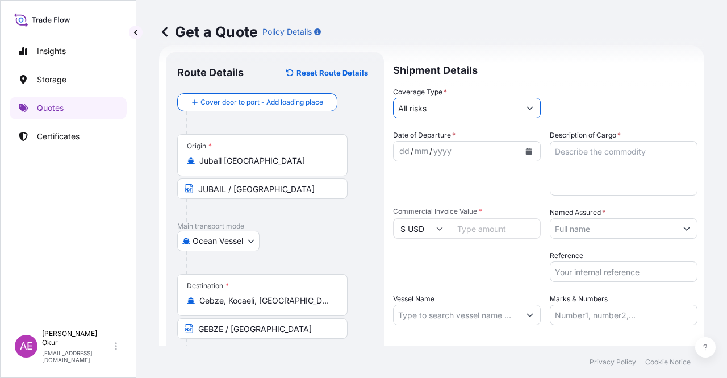
click at [401, 154] on div "dd" at bounding box center [404, 151] width 12 height 14
click at [465, 232] on input "Commercial Invoice Value *" at bounding box center [495, 228] width 91 height 20
paste input "620730"
type input "620730"
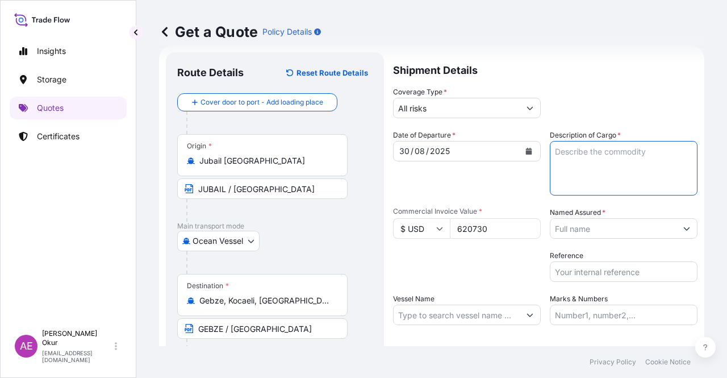
click at [587, 171] on textarea "Description of Cargo *" at bounding box center [624, 168] width 148 height 55
paste textarea "HDB1258"
type textarea "HDB1258"
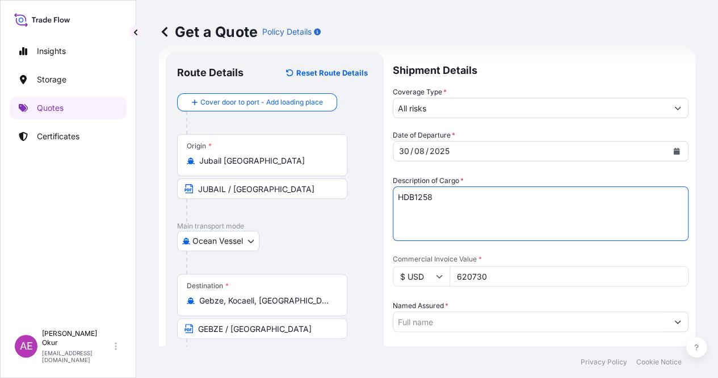
click at [605, 311] on input "Named Assured *" at bounding box center [531, 321] width 274 height 20
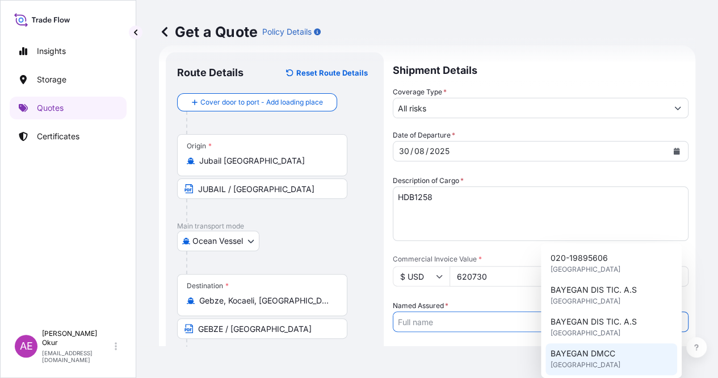
click at [593, 357] on span "BAYEGAN DMCC" at bounding box center [582, 353] width 65 height 11
type input "BAYEGAN DMCC"
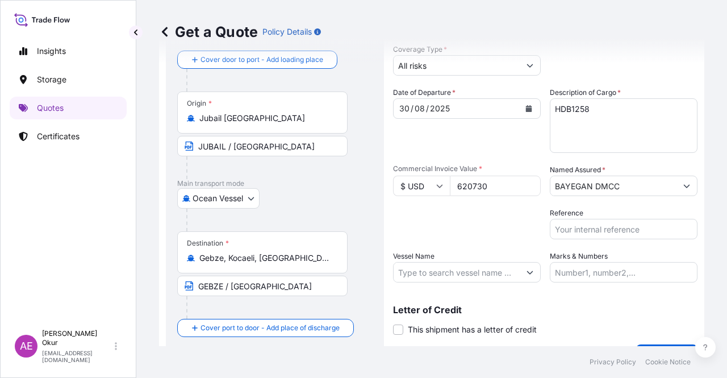
scroll to position [75, 0]
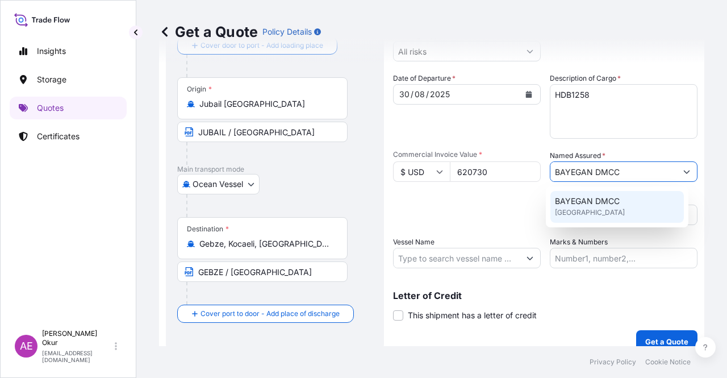
click at [463, 256] on input "Vessel Name" at bounding box center [457, 258] width 126 height 20
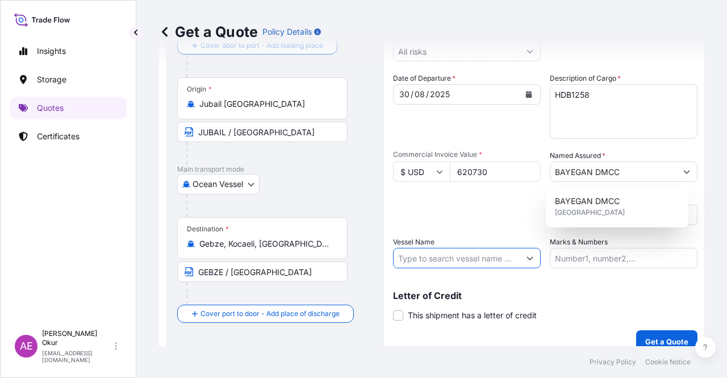
paste input "MSC VERONA"
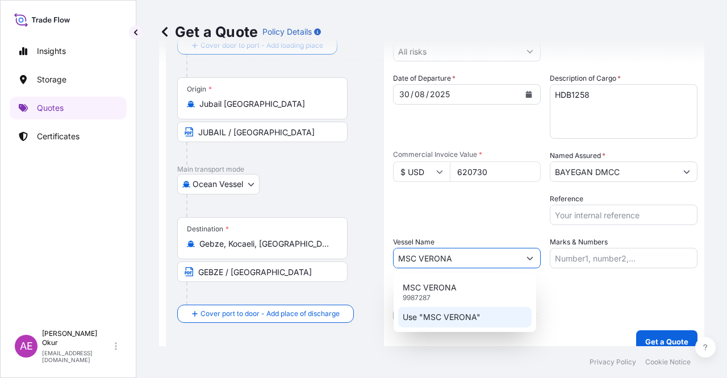
click at [468, 313] on p "Use "MSC VERONA"" at bounding box center [442, 316] width 78 height 11
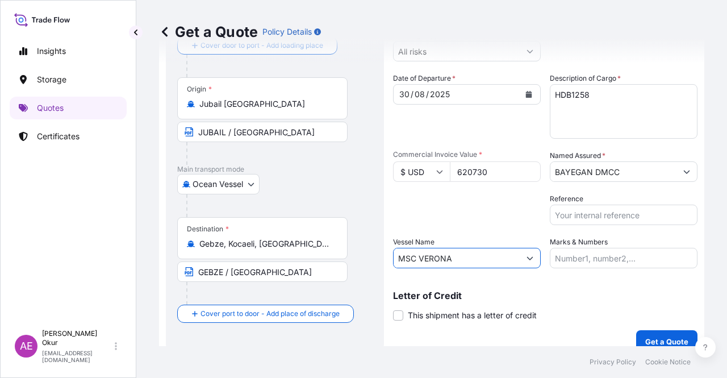
type input "MSC VERONA"
click at [576, 262] on input "Marks & Numbers" at bounding box center [624, 258] width 148 height 20
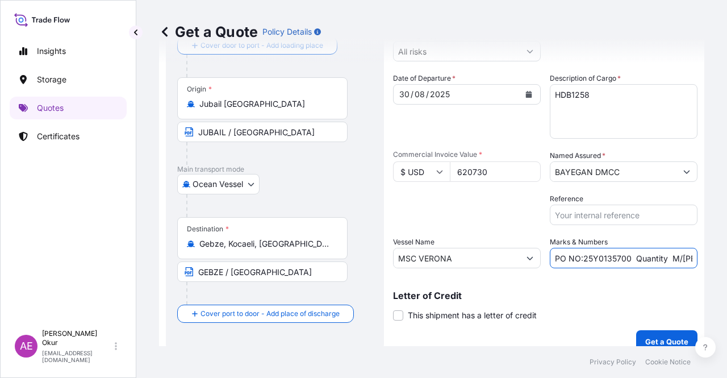
drag, startPoint x: 579, startPoint y: 258, endPoint x: 624, endPoint y: 258, distance: 45.4
click at [624, 258] on input "PO NO:25Y0135700 Quantity M/[PERSON_NAME]: 495,000 Premium: USD 54,04" at bounding box center [624, 258] width 148 height 20
paste input "2041"
drag, startPoint x: 687, startPoint y: 257, endPoint x: 697, endPoint y: 255, distance: 10.5
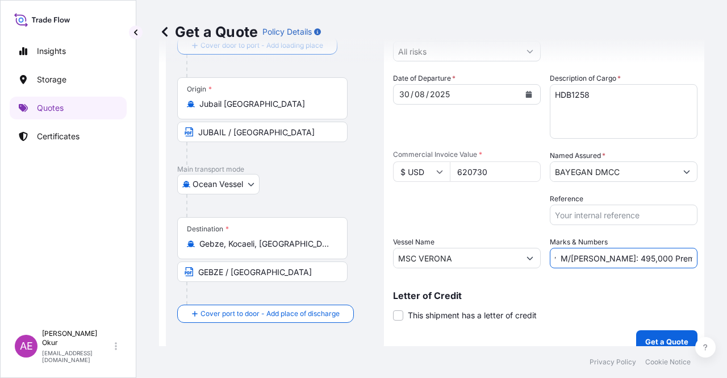
click at [697, 255] on div "Get a Quote Policy Details Route Details Reset Route Details Cover door to port…" at bounding box center [431, 173] width 591 height 346
click at [609, 257] on input "PO NO:25Y0204100 Quantity M/[PERSON_NAME]: 495,000 Premium: USD 54,04" at bounding box center [624, 258] width 148 height 20
drag, startPoint x: 569, startPoint y: 257, endPoint x: 577, endPoint y: 257, distance: 8.0
click at [575, 257] on input "PO NO:25Y0204100 Quantity M/[PERSON_NAME]: 495,000 Premium: USD 54,04" at bounding box center [624, 258] width 148 height 20
click at [574, 258] on input "PO NO:25Y0204100 Quantity M/[PERSON_NAME]: 495,000 Premium: USD 54,04" at bounding box center [624, 258] width 148 height 20
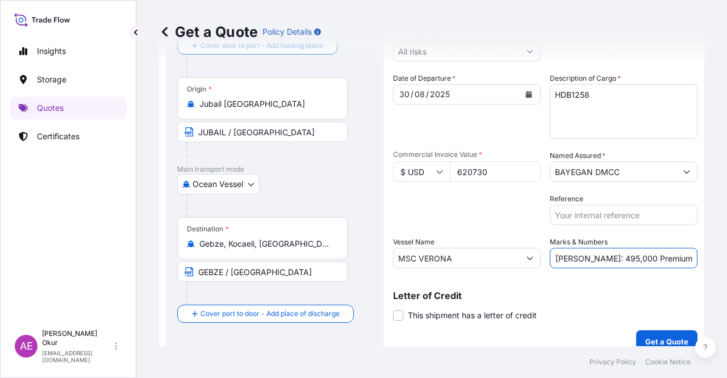
click at [573, 258] on input "PO NO:25Y0204100 Quantity M/[PERSON_NAME]: 495,000 Premium: USD 54,04" at bounding box center [624, 258] width 148 height 20
drag, startPoint x: 572, startPoint y: 258, endPoint x: 603, endPoint y: 259, distance: 30.1
click at [603, 259] on input "PO NO:25Y0204100 Quantity M/[PERSON_NAME]: 495,000 Premium: USD 54,04" at bounding box center [624, 258] width 148 height 20
paste input "594,000"
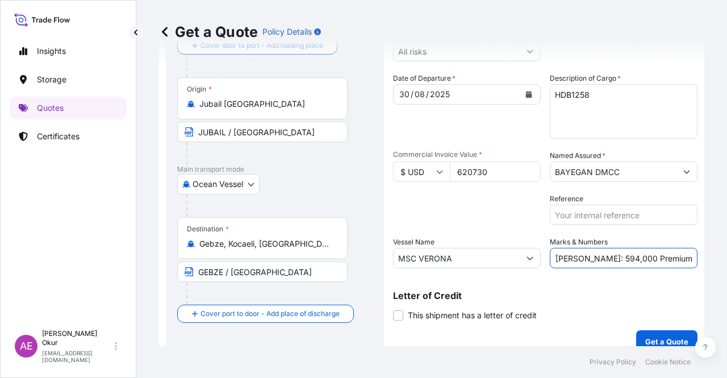
drag, startPoint x: 664, startPoint y: 256, endPoint x: 726, endPoint y: 257, distance: 62.5
click at [726, 257] on div "Get a Quote Policy Details Route Details Reset Route Details Cover door to port…" at bounding box center [431, 173] width 591 height 346
click at [662, 260] on input "PO NO:25Y0204100 Quantity M/[PERSON_NAME]: 594,000 Premium: USD 54,04" at bounding box center [624, 258] width 148 height 20
drag, startPoint x: 663, startPoint y: 259, endPoint x: 726, endPoint y: 256, distance: 63.1
click at [726, 258] on div "Get a Quote Policy Details Route Details Reset Route Details Cover door to port…" at bounding box center [431, 173] width 591 height 346
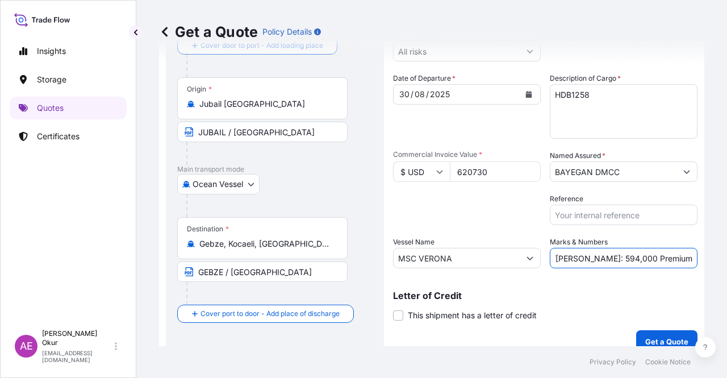
paste input "130,35"
type input "PO NO:25Y0204100 Quantity M/[PERSON_NAME]: 594,000 Premium: USD 130,35"
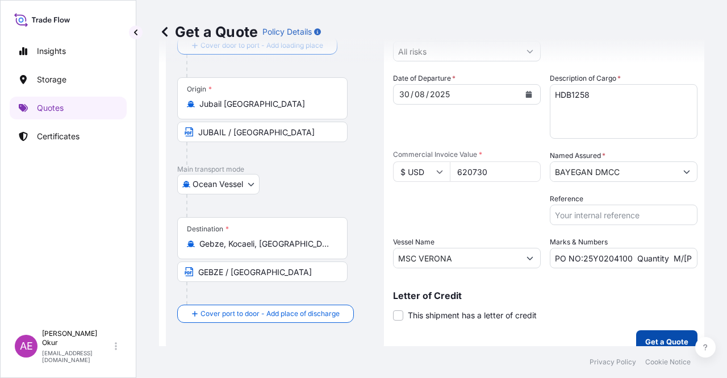
click at [645, 340] on p "Get a Quote" at bounding box center [666, 341] width 43 height 11
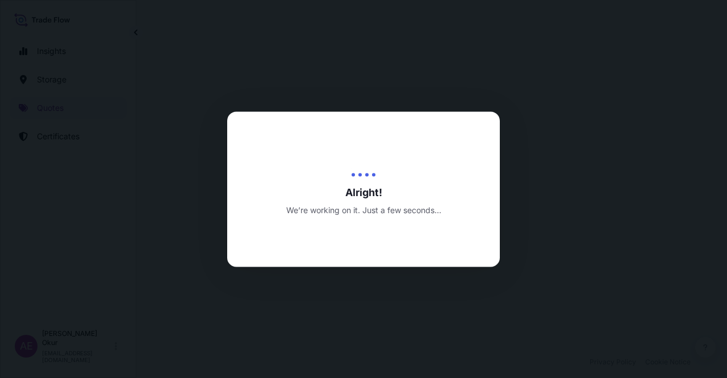
select select "Ocean Vessel"
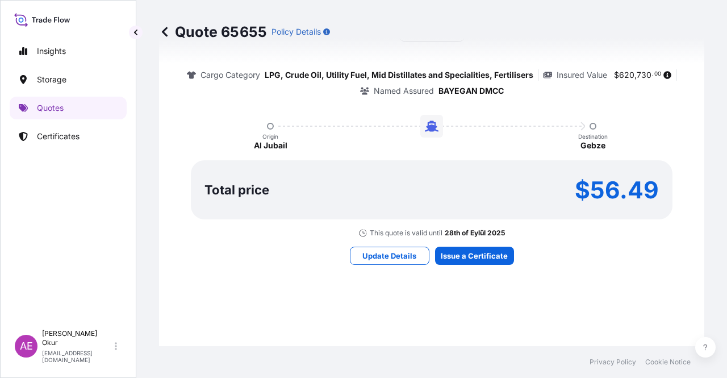
click at [468, 239] on div "Here's your insurance offer Primary Assured BGN Int Holding All risk coverage C…" at bounding box center [431, 119] width 513 height 660
click at [469, 263] on div "Here's your insurance offer Primary Assured BGN Int Holding All risk coverage C…" at bounding box center [431, 119] width 513 height 660
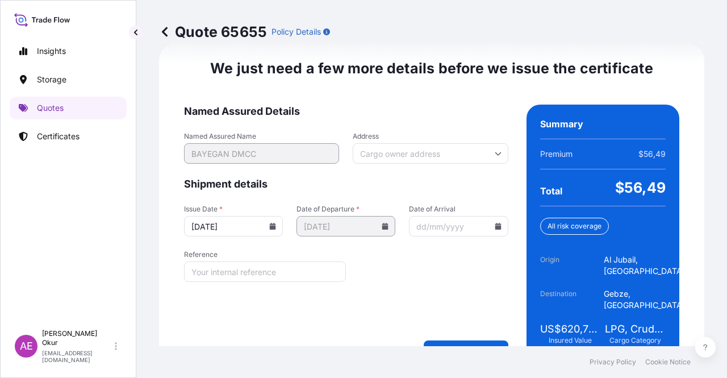
scroll to position [1451, 0]
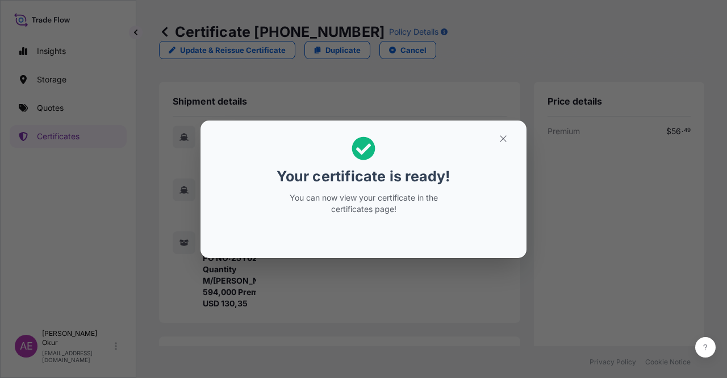
click at [509, 147] on h2 "Your certificate is ready! You can now view your certificate in the certificate…" at bounding box center [364, 175] width 308 height 92
click at [507, 133] on icon "button" at bounding box center [503, 138] width 10 height 10
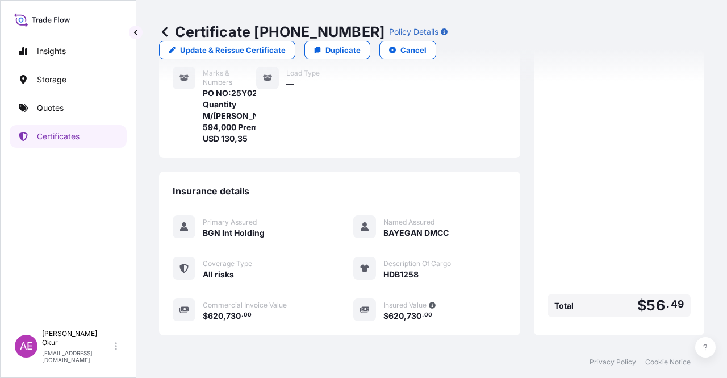
scroll to position [284, 0]
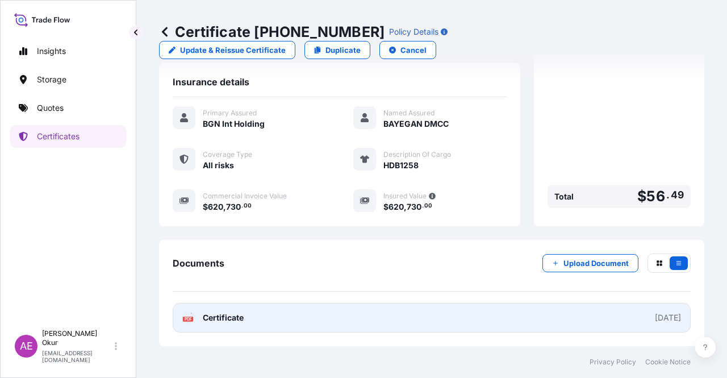
click at [232, 320] on span "Certificate" at bounding box center [223, 317] width 41 height 11
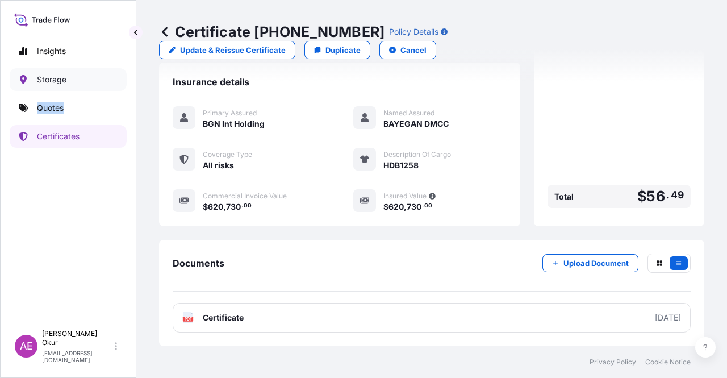
click at [69, 94] on div "Insights Storage Quotes Certificates" at bounding box center [68, 177] width 117 height 294
click at [72, 99] on link "Quotes" at bounding box center [68, 108] width 117 height 23
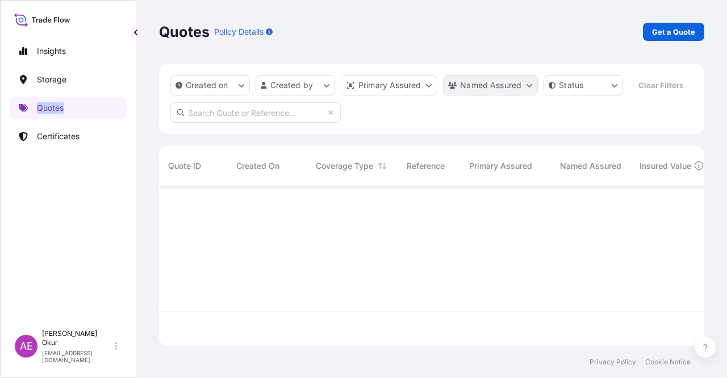
scroll to position [157, 536]
click at [686, 41] on div "Quotes Policy Details Get a Quote" at bounding box center [431, 32] width 545 height 64
click at [673, 34] on p "Get a Quote" at bounding box center [673, 31] width 43 height 11
select select "Ocean Vessel"
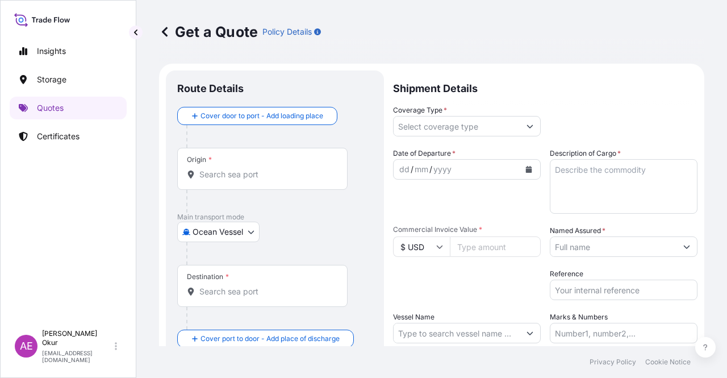
scroll to position [18, 0]
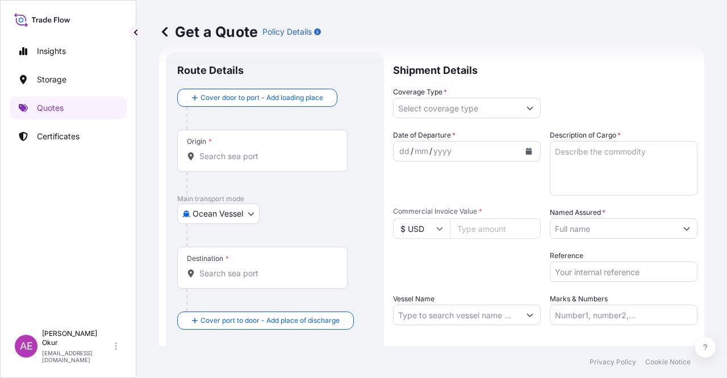
click at [210, 151] on input "Origin *" at bounding box center [266, 155] width 134 height 11
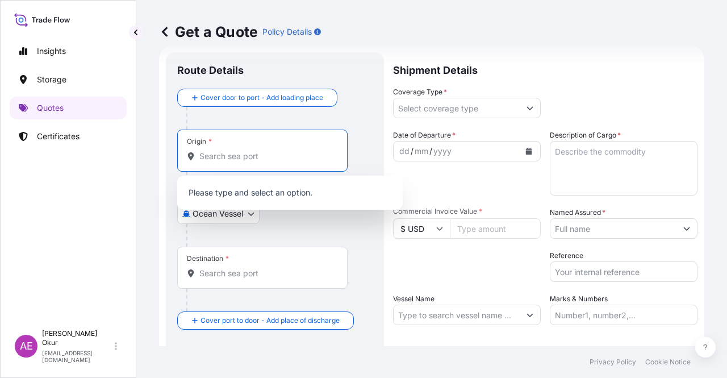
paste input "JUBAIL"
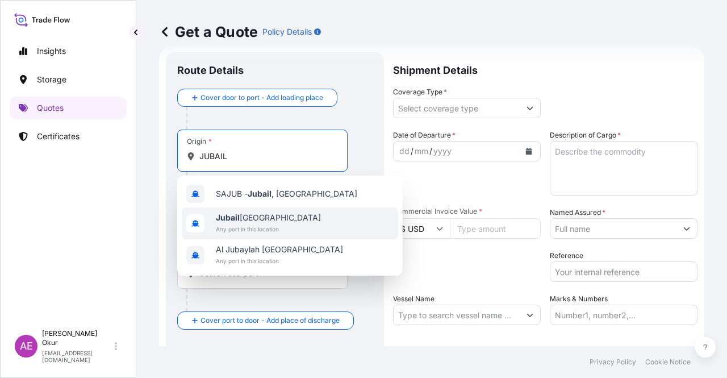
click at [273, 211] on div "[GEOGRAPHIC_DATA] [GEOGRAPHIC_DATA] Any port in this location" at bounding box center [290, 223] width 216 height 32
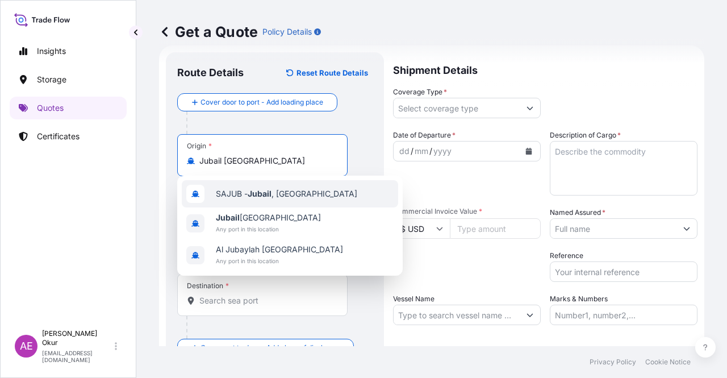
type input "Jubail [GEOGRAPHIC_DATA]"
click at [255, 194] on input "Text to appear on certificate" at bounding box center [262, 188] width 170 height 20
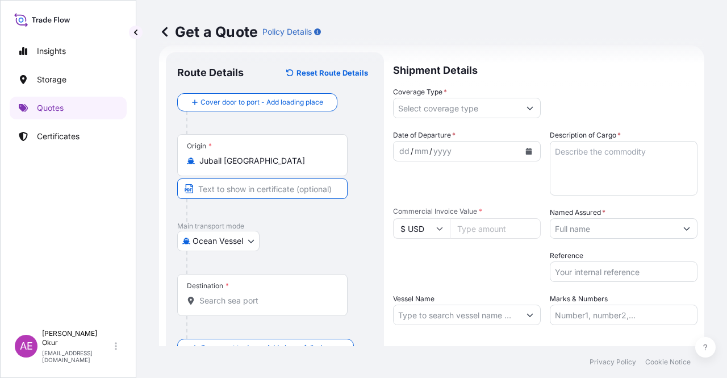
paste input "JUBAIL"
type input "JUBAIL / [GEOGRAPHIC_DATA]"
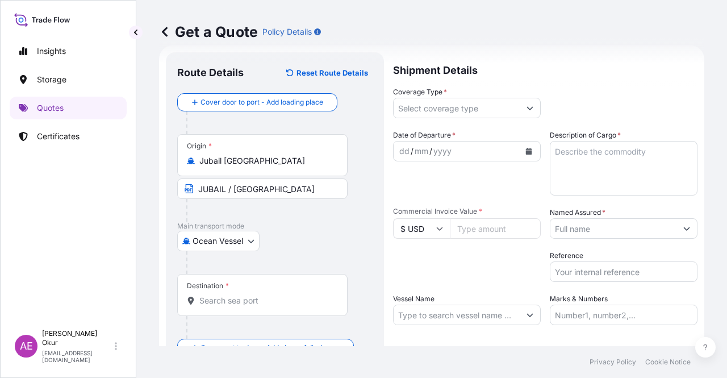
click at [256, 293] on div "Destination *" at bounding box center [262, 295] width 170 height 42
click at [256, 295] on input "Destination *" at bounding box center [266, 300] width 134 height 11
paste input "AMBARLI"
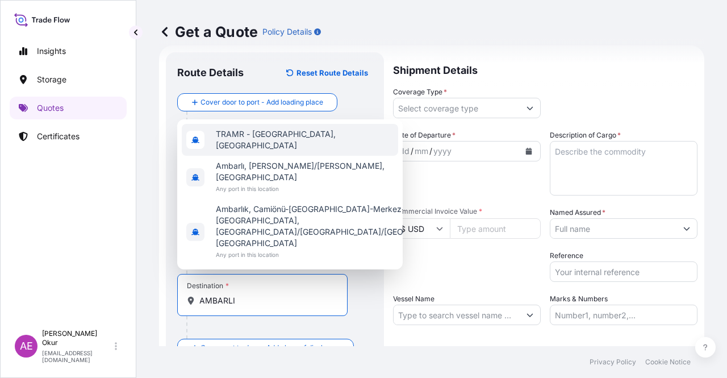
click at [273, 151] on span "TRAMR - [GEOGRAPHIC_DATA], [GEOGRAPHIC_DATA]" at bounding box center [305, 139] width 178 height 23
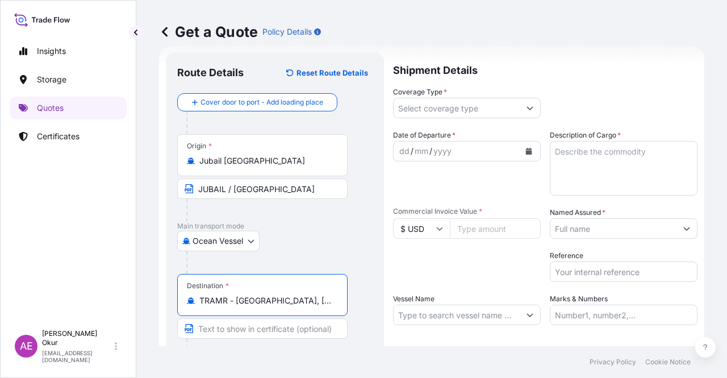
type input "TRAMR - [GEOGRAPHIC_DATA], [GEOGRAPHIC_DATA]"
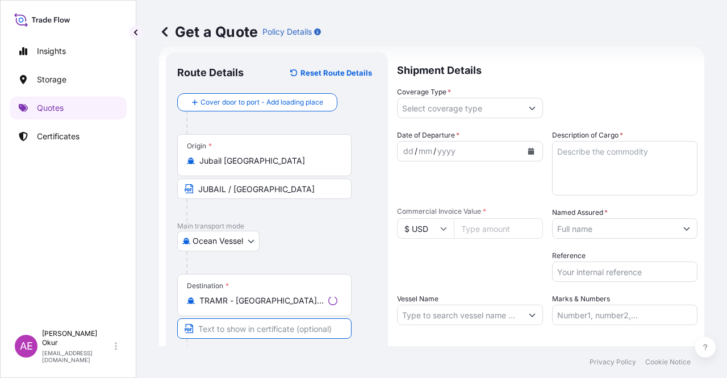
click at [234, 336] on input "Text to appear on certificate" at bounding box center [264, 328] width 174 height 20
paste input "AMBARLI"
type input "AMBARLI / [GEOGRAPHIC_DATA]"
click at [471, 116] on input "Coverage Type *" at bounding box center [457, 108] width 126 height 20
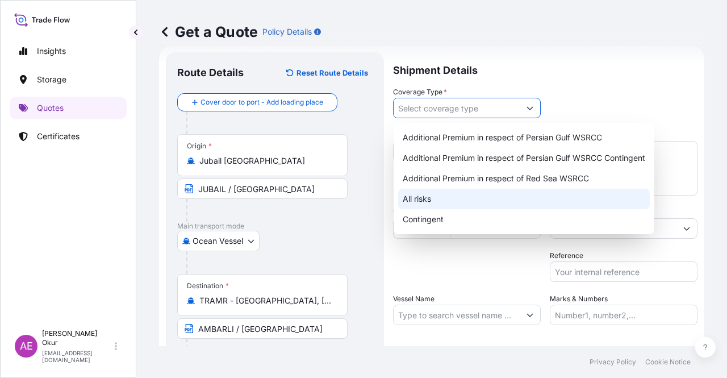
click at [428, 197] on div "All risks" at bounding box center [524, 199] width 252 height 20
type input "All risks"
click at [441, 196] on div "All risks" at bounding box center [524, 199] width 252 height 20
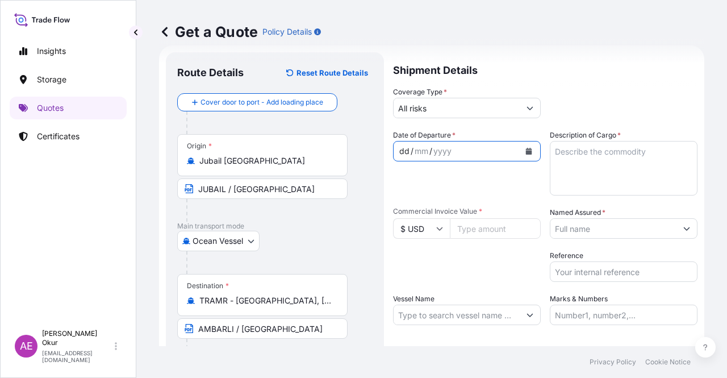
click at [404, 152] on div "dd" at bounding box center [404, 151] width 12 height 14
click at [620, 173] on textarea "Description of Cargo *" at bounding box center [624, 168] width 148 height 55
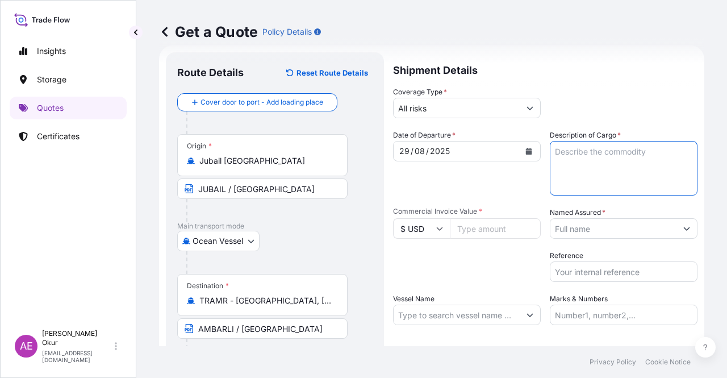
paste textarea "LD 4025AS"
type textarea "LD 4025AS"
click at [466, 237] on input "Commercial Invoice Value *" at bounding box center [495, 228] width 91 height 20
paste input "60984"
type input "60984"
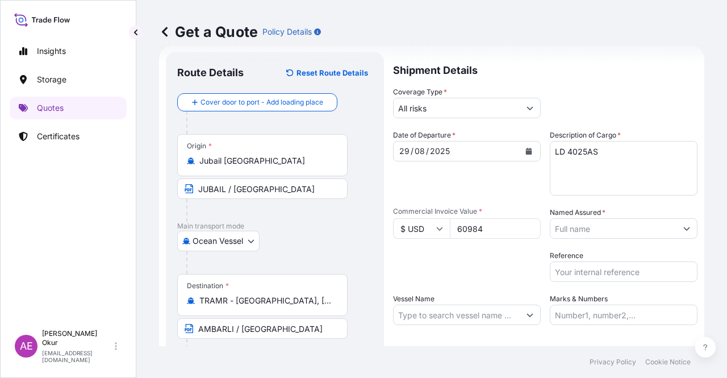
click at [609, 212] on div "Named Assured *" at bounding box center [624, 223] width 148 height 32
click at [610, 229] on input "Named Assured *" at bounding box center [613, 228] width 126 height 20
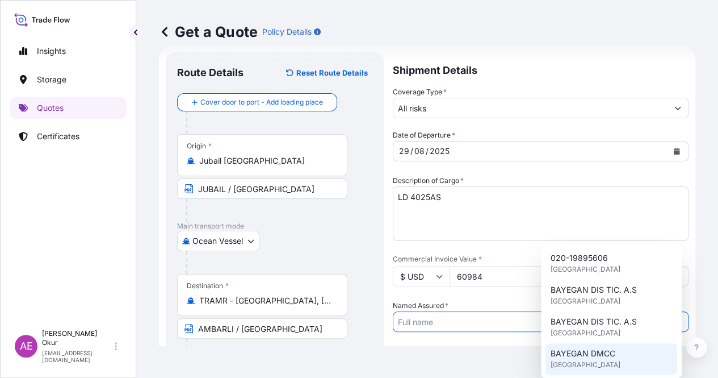
click at [593, 353] on span "BAYEGAN DMCC" at bounding box center [582, 353] width 65 height 11
type input "BAYEGAN DMCC"
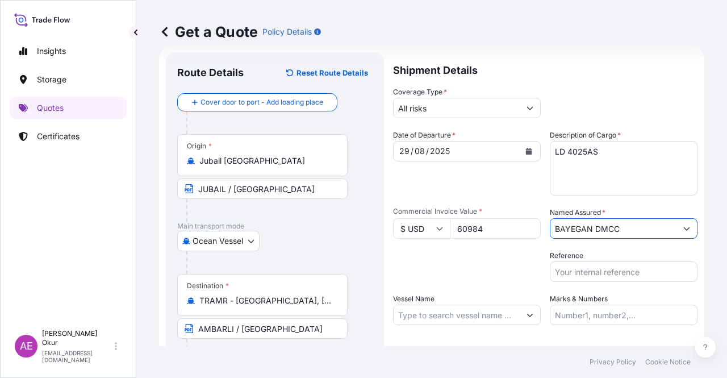
scroll to position [75, 0]
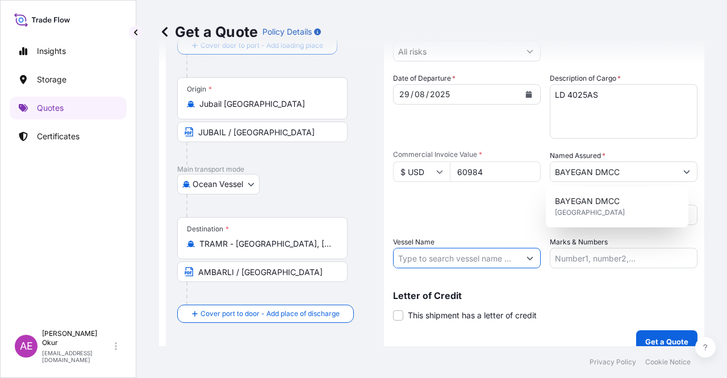
click at [447, 260] on input "Vessel Name" at bounding box center [457, 258] width 126 height 20
paste input "MSC VERONA"
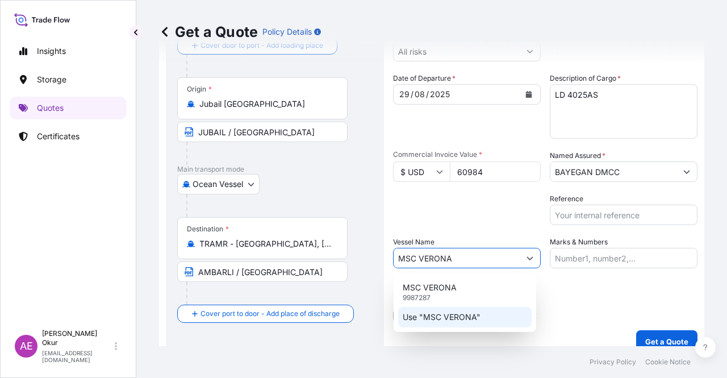
click at [463, 318] on p "Use "MSC VERONA"" at bounding box center [442, 316] width 78 height 11
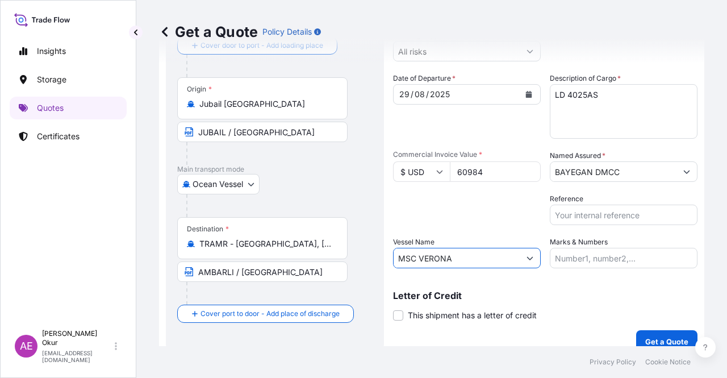
type input "MSC VERONA"
click at [592, 258] on input "Marks & Numbers" at bounding box center [624, 258] width 148 height 20
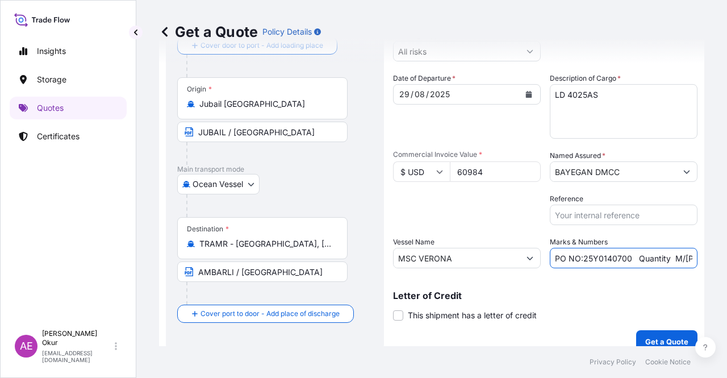
drag, startPoint x: 578, startPoint y: 260, endPoint x: 624, endPoint y: 258, distance: 46.0
click at [624, 258] on input "PO NO:25Y0140700 Quantity M/[PERSON_NAME]: 6.692,866 Premium: USD 380,62" at bounding box center [624, 258] width 148 height 20
paste input "2039"
drag, startPoint x: 665, startPoint y: 256, endPoint x: 693, endPoint y: 261, distance: 28.2
click at [693, 261] on form "Route Details Reset Route Details Cover door to port - Add loading place Place …" at bounding box center [431, 174] width 545 height 371
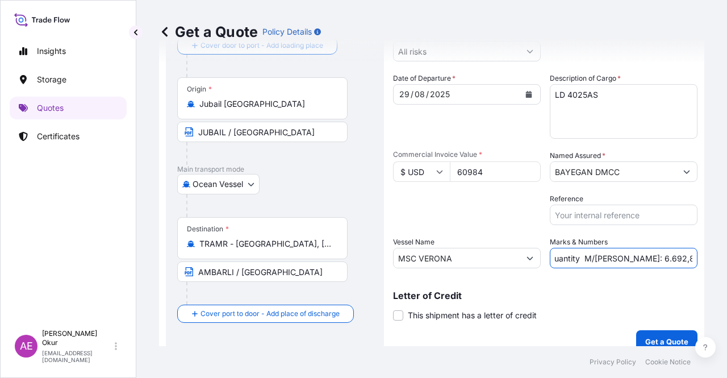
scroll to position [0, 110]
click at [627, 258] on input "PO NO:25Y0203900 Quantity M/[PERSON_NAME]: 6.692,866 Premium: USD 380,62" at bounding box center [624, 258] width 148 height 20
drag, startPoint x: 594, startPoint y: 259, endPoint x: 629, endPoint y: 257, distance: 35.2
click at [629, 257] on input "PO NO:25Y0203900 Quantity M/[PERSON_NAME]: 6.692,866 Premium: USD 380,62" at bounding box center [624, 258] width 148 height 20
paste input "49,500"
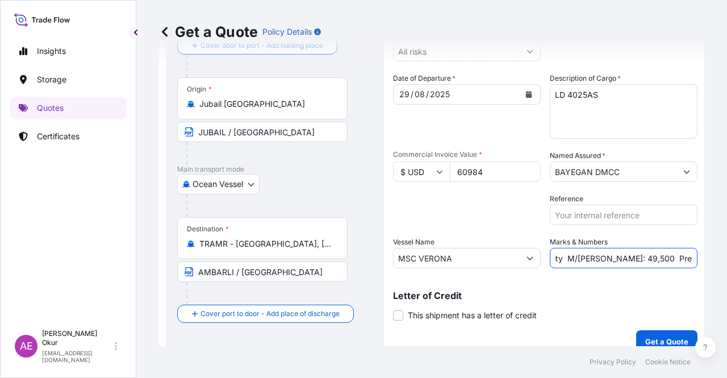
scroll to position [0, 0]
drag, startPoint x: 701, startPoint y: 258, endPoint x: 726, endPoint y: 258, distance: 25.0
click at [726, 258] on div "Get a Quote Policy Details Route Details Reset Route Details Cover door to port…" at bounding box center [431, 173] width 591 height 346
click at [679, 260] on input "PO NO:25Y0203900 Quantity M/[PERSON_NAME]: 49,500 Premium: USD 380,62" at bounding box center [624, 258] width 148 height 20
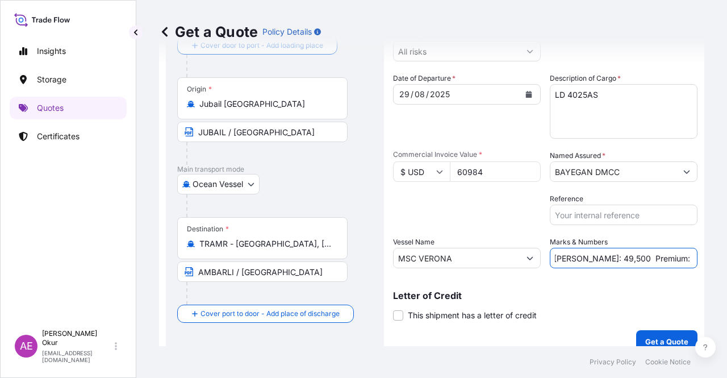
drag, startPoint x: 680, startPoint y: 258, endPoint x: 721, endPoint y: 258, distance: 40.9
click at [726, 258] on div "Get a Quote Policy Details Route Details Reset Route Details Cover door to port…" at bounding box center [431, 173] width 591 height 346
click at [672, 260] on input "PO NO:25Y0203900 Quantity M/[PERSON_NAME]: 49,500 Premium: USD 380,62" at bounding box center [624, 258] width 148 height 20
click at [659, 257] on input "PO NO:25Y0203900 Quantity M/[PERSON_NAME]: 49,500 Premium: USD 380,62" at bounding box center [624, 258] width 148 height 20
drag, startPoint x: 658, startPoint y: 257, endPoint x: 725, endPoint y: 256, distance: 67.6
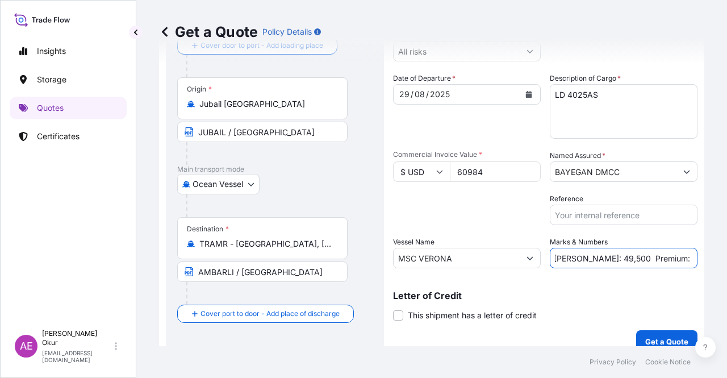
click at [726, 256] on div "Get a Quote Policy Details Route Details Reset Route Details Cover door to port…" at bounding box center [431, 173] width 591 height 346
paste input "12,81"
type input "PO NO:25Y0203900 Quantity M/[PERSON_NAME]: 49,500 Premium: USD 12,81"
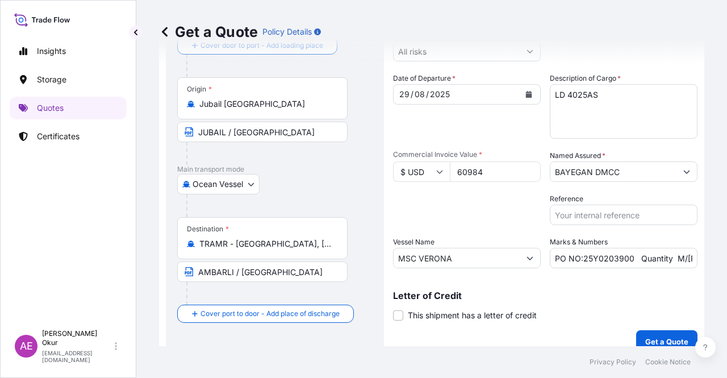
click at [668, 325] on div "Shipment Details Coverage Type * All risks Date of Departure * [DATE] Cargo Cat…" at bounding box center [545, 173] width 304 height 357
click at [666, 338] on p "Get a Quote" at bounding box center [666, 341] width 43 height 11
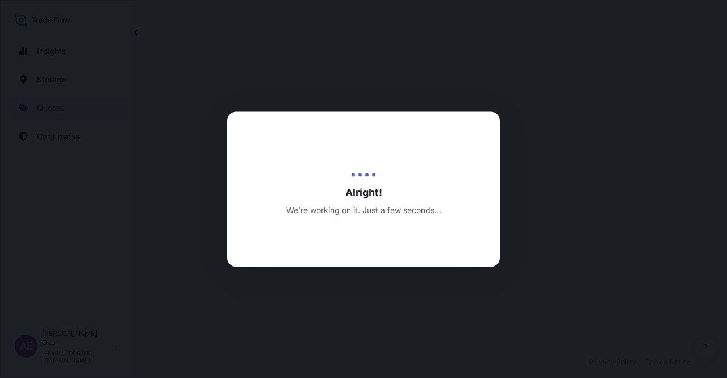
select select "Ocean Vessel"
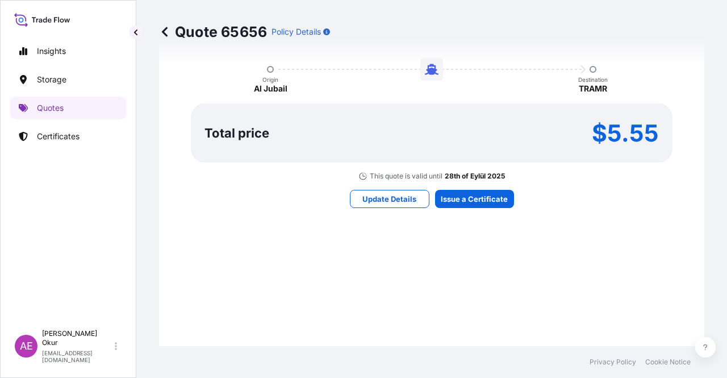
click at [479, 188] on div "Here's your insurance offer Primary Assured BGN Int Holding All risk coverage C…" at bounding box center [431, 63] width 513 height 660
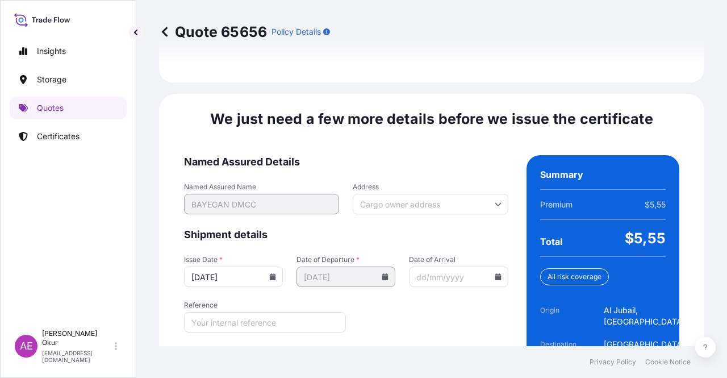
scroll to position [1433, 0]
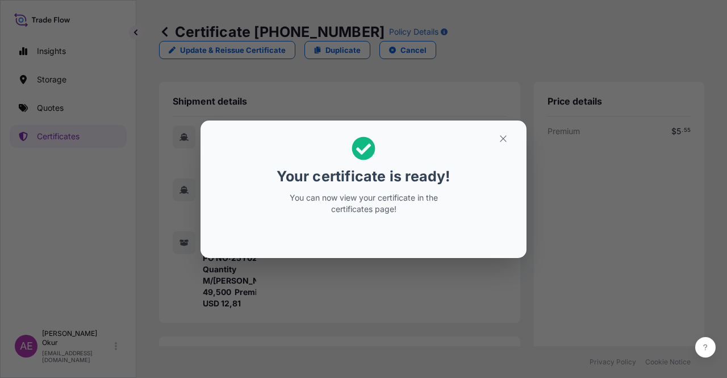
click at [507, 125] on section "Your certificate is ready! You can now view your certificate in the certificate…" at bounding box center [363, 188] width 326 height 137
click at [507, 132] on button "button" at bounding box center [503, 138] width 28 height 18
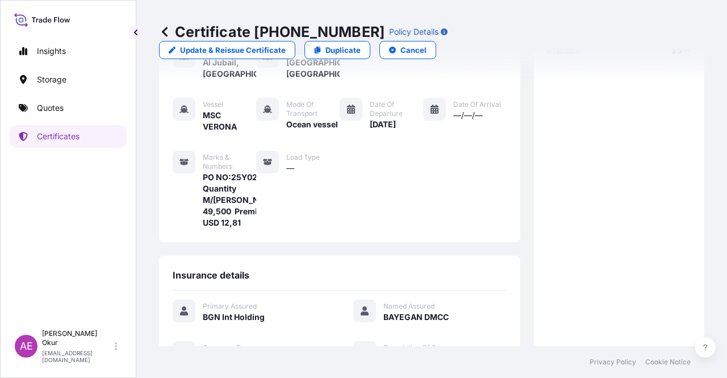
scroll to position [273, 0]
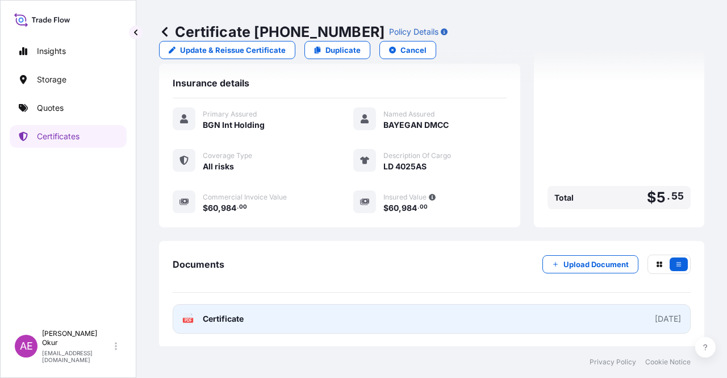
click at [219, 309] on link "PDF Certificate [DATE]" at bounding box center [432, 319] width 518 height 30
click at [217, 324] on link "PDF Certificate [DATE]" at bounding box center [432, 319] width 518 height 30
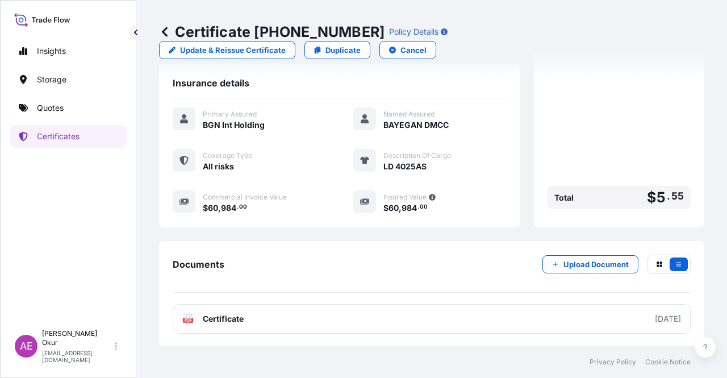
click at [81, 112] on link "Quotes" at bounding box center [68, 108] width 117 height 23
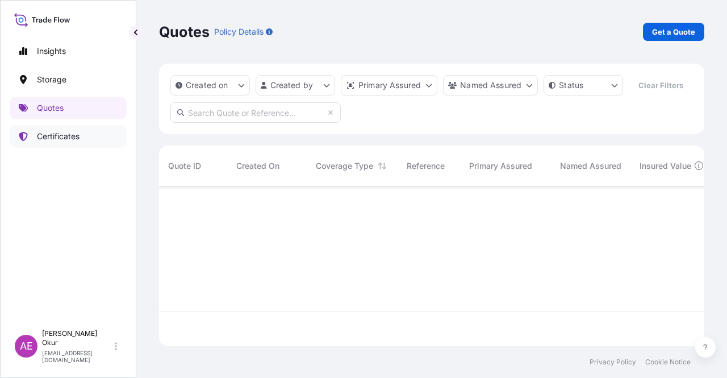
scroll to position [157, 536]
click at [681, 35] on p "Get a Quote" at bounding box center [673, 31] width 43 height 11
select select "Ocean Vessel"
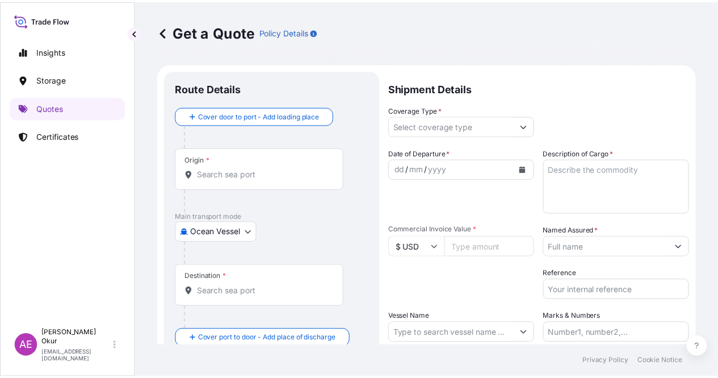
scroll to position [18, 0]
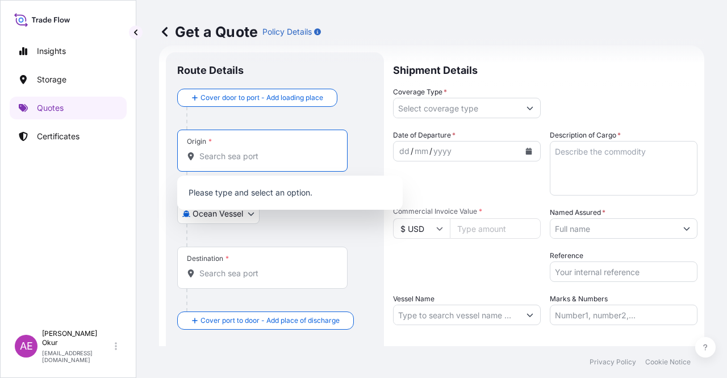
click at [251, 156] on input "Origin *" at bounding box center [266, 155] width 134 height 11
paste input "JUBAIL"
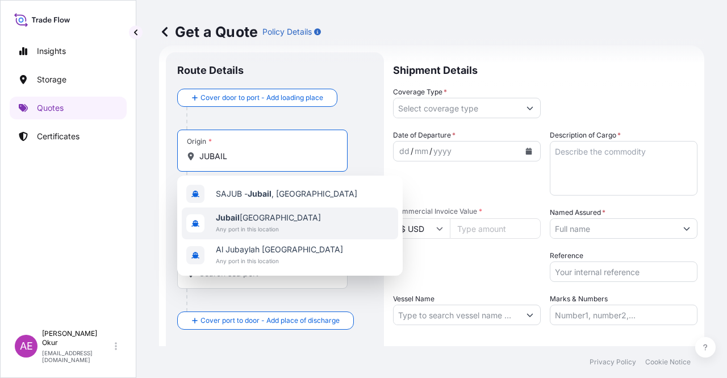
click at [284, 221] on span "Jubail [GEOGRAPHIC_DATA]" at bounding box center [268, 217] width 105 height 11
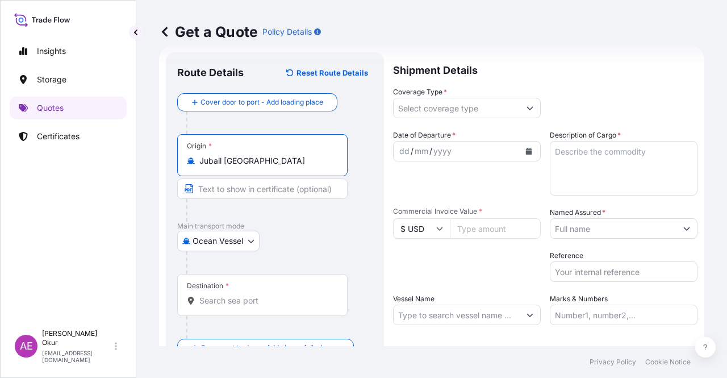
type input "Jubail [GEOGRAPHIC_DATA]"
click at [261, 190] on input "Text to appear on certificate" at bounding box center [262, 188] width 170 height 20
paste input "JUBAIL"
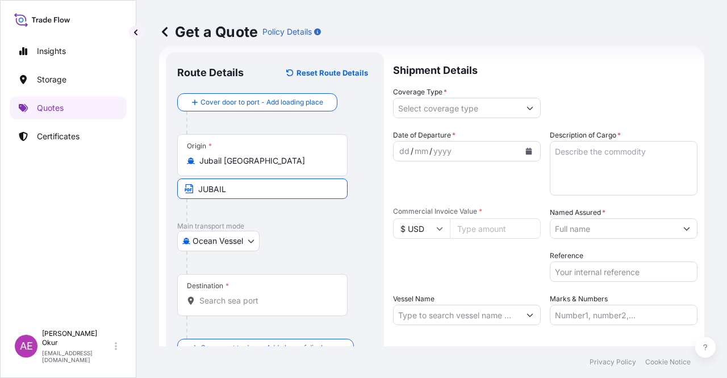
type input "JUBAIL / [GEOGRAPHIC_DATA]"
click at [275, 289] on div "Destination *" at bounding box center [262, 295] width 170 height 42
click at [275, 295] on input "Destination *" at bounding box center [266, 300] width 134 height 11
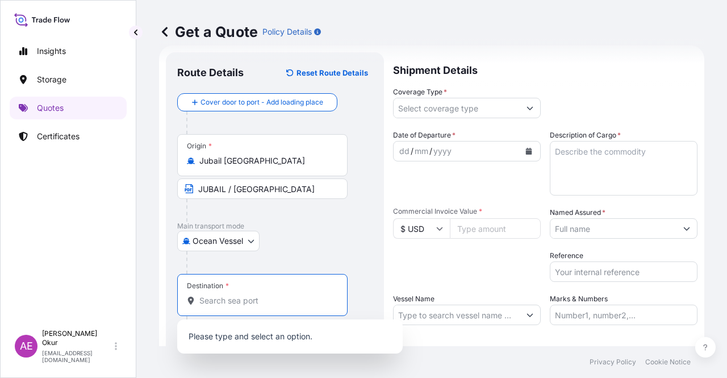
paste input "AMBARLI"
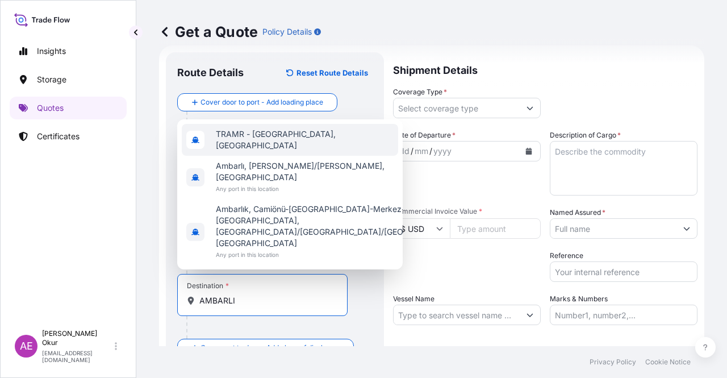
click at [303, 151] on span "TRAMR - [GEOGRAPHIC_DATA], [GEOGRAPHIC_DATA]" at bounding box center [305, 139] width 178 height 23
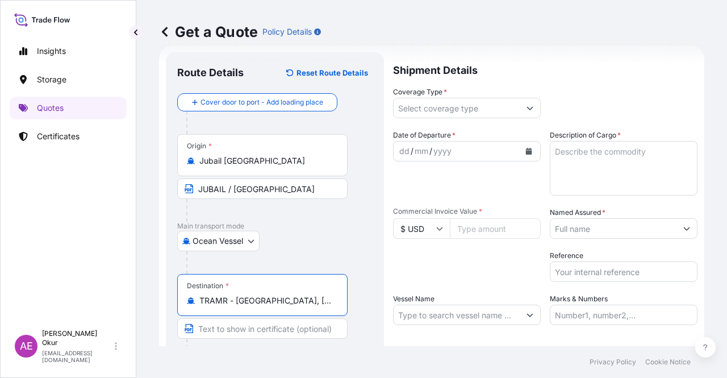
type input "TRAMR - [GEOGRAPHIC_DATA], [GEOGRAPHIC_DATA]"
click at [231, 325] on input "Text to appear on certificate" at bounding box center [262, 328] width 170 height 20
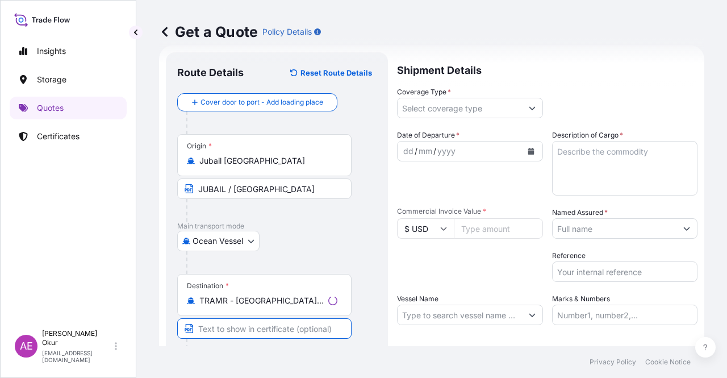
paste input "AMBARLI"
type input "AMBARLI / [GEOGRAPHIC_DATA]"
click at [455, 119] on div "Shipment Details Coverage Type * Date of Departure * dd / mm / yyyy Cargo Categ…" at bounding box center [545, 230] width 304 height 357
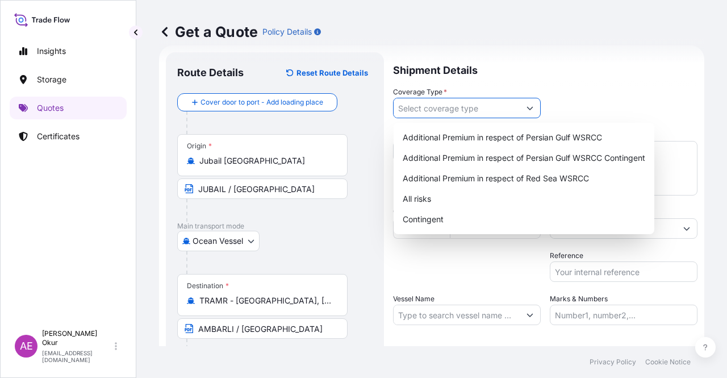
click at [453, 105] on input "Coverage Type *" at bounding box center [457, 108] width 126 height 20
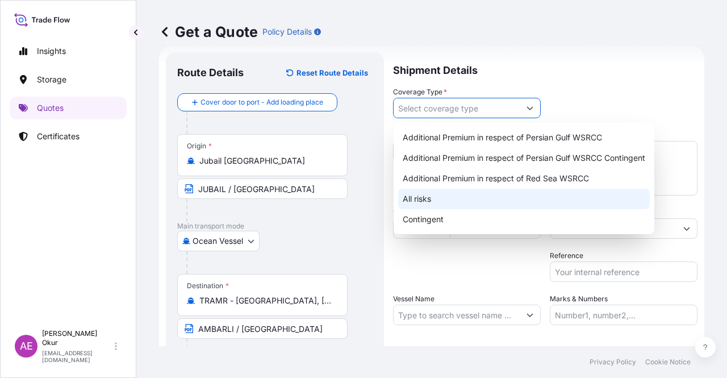
click at [437, 191] on div "All risks" at bounding box center [524, 199] width 252 height 20
type input "All risks"
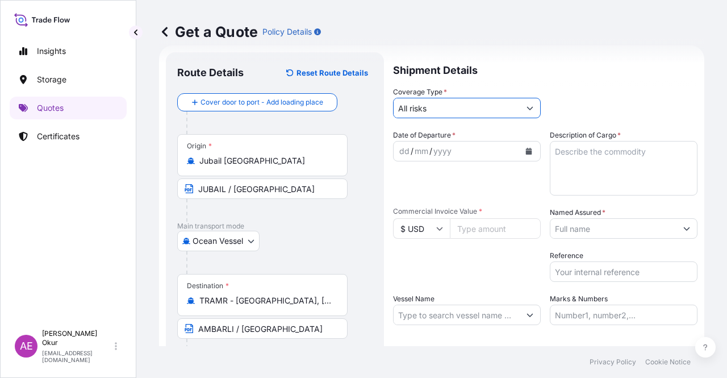
drag, startPoint x: 399, startPoint y: 140, endPoint x: 399, endPoint y: 147, distance: 6.8
click at [399, 140] on span "Date of Departure *" at bounding box center [424, 134] width 62 height 11
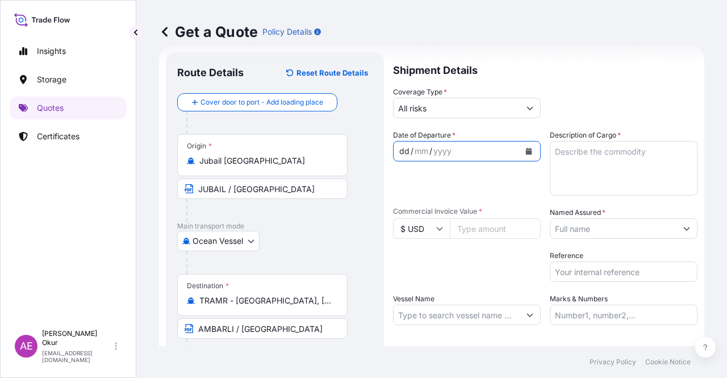
click at [399, 148] on div "dd" at bounding box center [404, 151] width 12 height 14
click at [418, 150] on div "mm" at bounding box center [421, 151] width 16 height 14
click at [620, 164] on textarea "Description of Cargo *" at bounding box center [624, 168] width 148 height 55
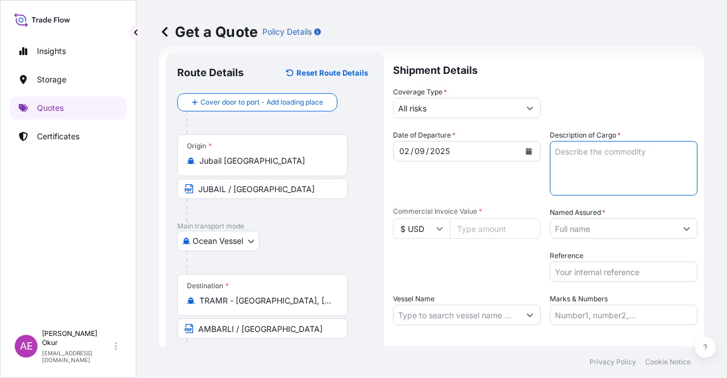
paste textarea "LD 4025AS"
type textarea "LD 4025AS"
click at [502, 234] on input "Commercial Invoice Value *" at bounding box center [495, 228] width 91 height 20
paste input "60984"
type input "60984"
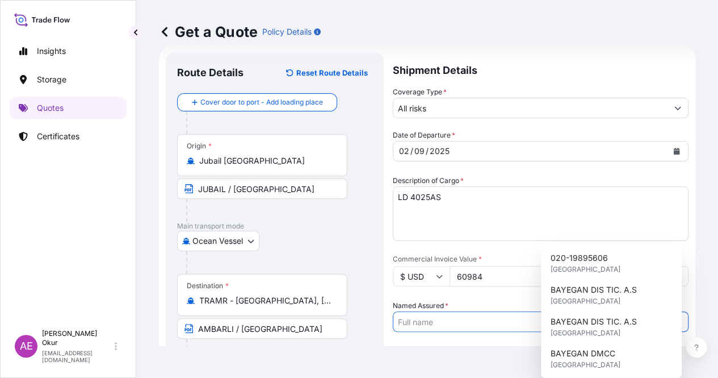
click at [591, 311] on input "Named Assured *" at bounding box center [531, 321] width 274 height 20
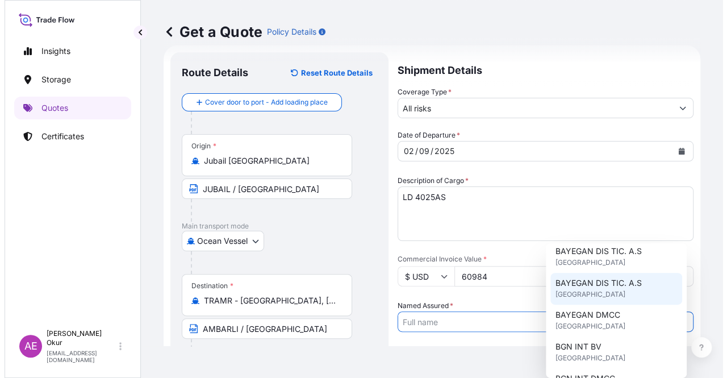
scroll to position [57, 0]
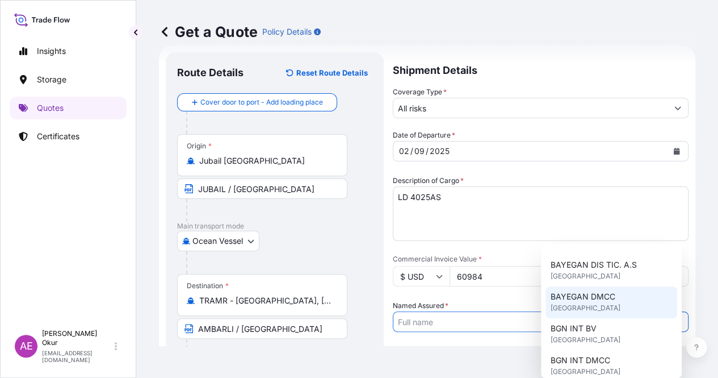
click at [616, 312] on div "BAYEGAN DMCC [GEOGRAPHIC_DATA]" at bounding box center [612, 302] width 132 height 32
type input "BAYEGAN DMCC"
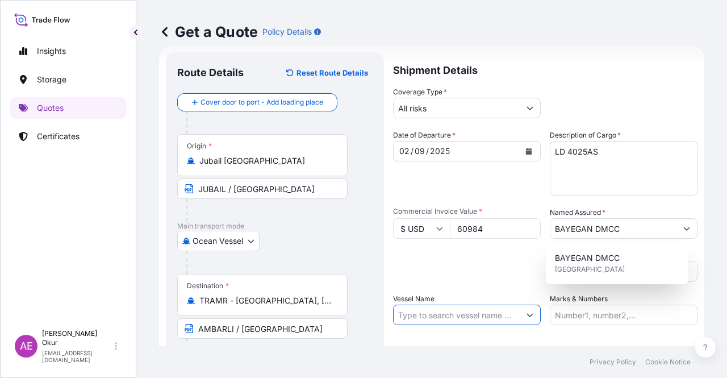
click at [446, 313] on input "Vessel Name" at bounding box center [457, 314] width 126 height 20
paste input "MSC VERONA"
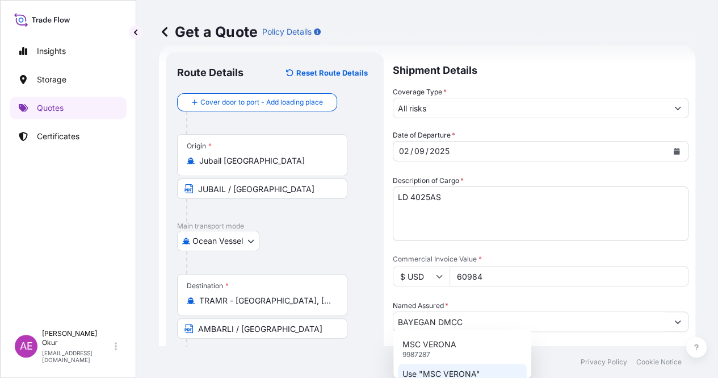
click at [479, 374] on div "Use "MSC VERONA"" at bounding box center [462, 373] width 129 height 20
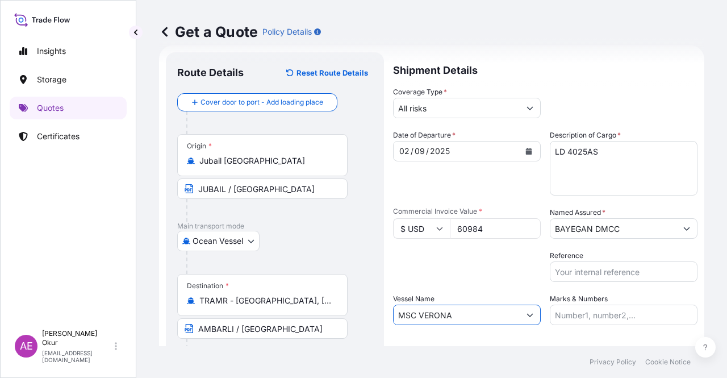
type input "MSC VERONA"
click at [576, 322] on input "Marks & Numbers" at bounding box center [624, 314] width 148 height 20
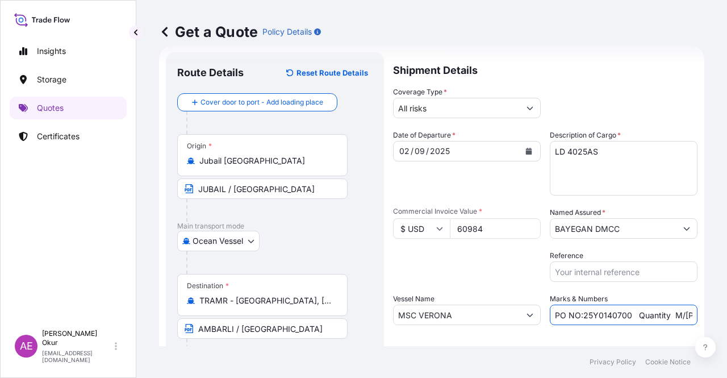
click at [630, 250] on div "Reference" at bounding box center [624, 266] width 148 height 32
drag, startPoint x: 580, startPoint y: 315, endPoint x: 627, endPoint y: 315, distance: 47.1
click at [627, 315] on input "PO NO:25Y0140700 Quantity M/[PERSON_NAME]: 6.692,866 Premium: USD 380,62" at bounding box center [624, 314] width 148 height 20
paste input "203800"
type input "PO NO:25Y0203800 Quantity M/[PERSON_NAME]: 6.692,866 Premium: USD 380,62"
